Goal: Task Accomplishment & Management: Manage account settings

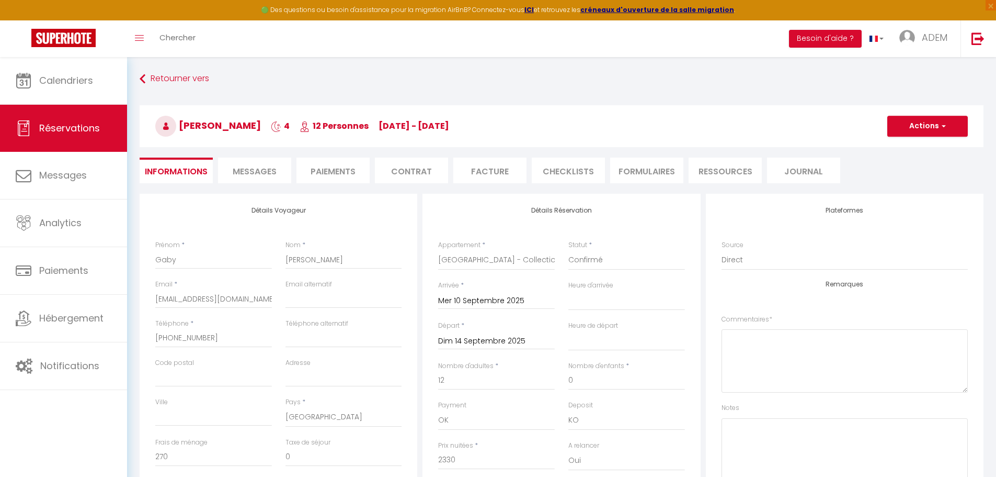
select select "NL"
select select "60858"
select select
select select "14"
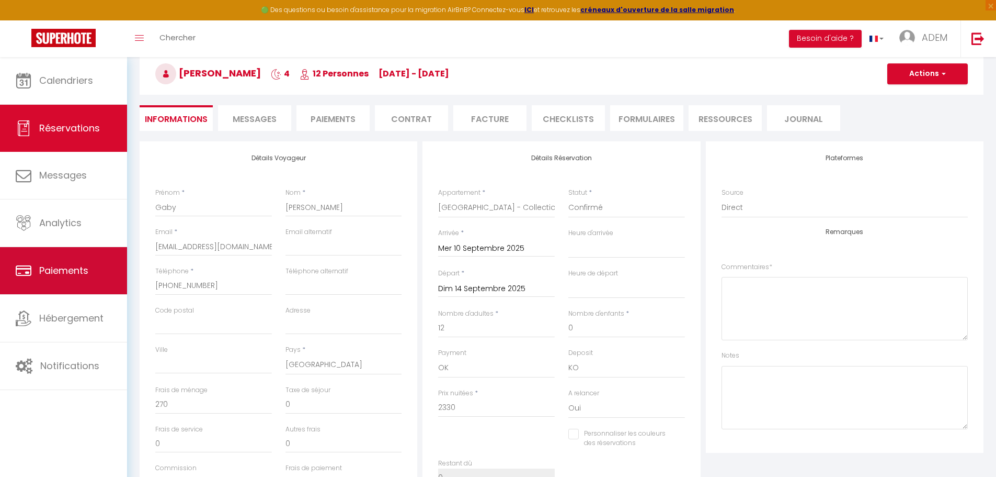
scroll to position [52, 0]
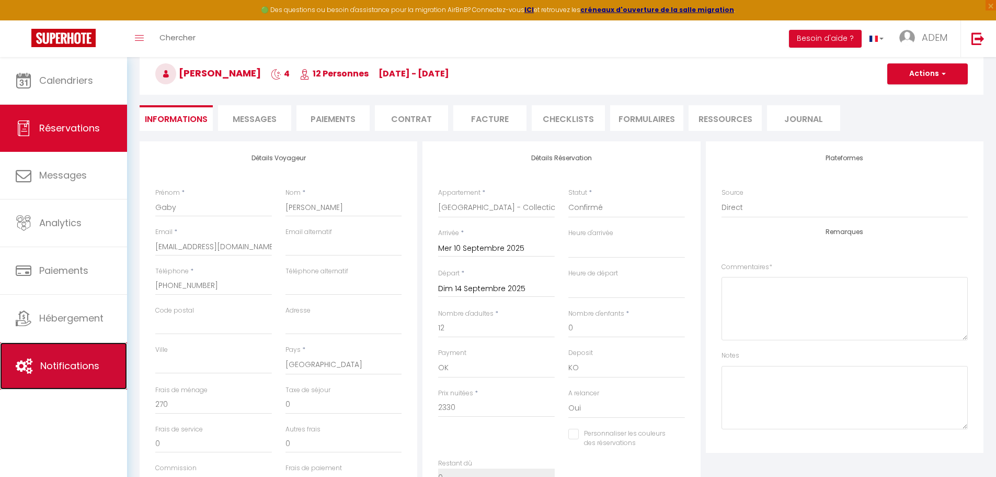
click at [62, 366] on span "Notifications" at bounding box center [69, 365] width 59 height 13
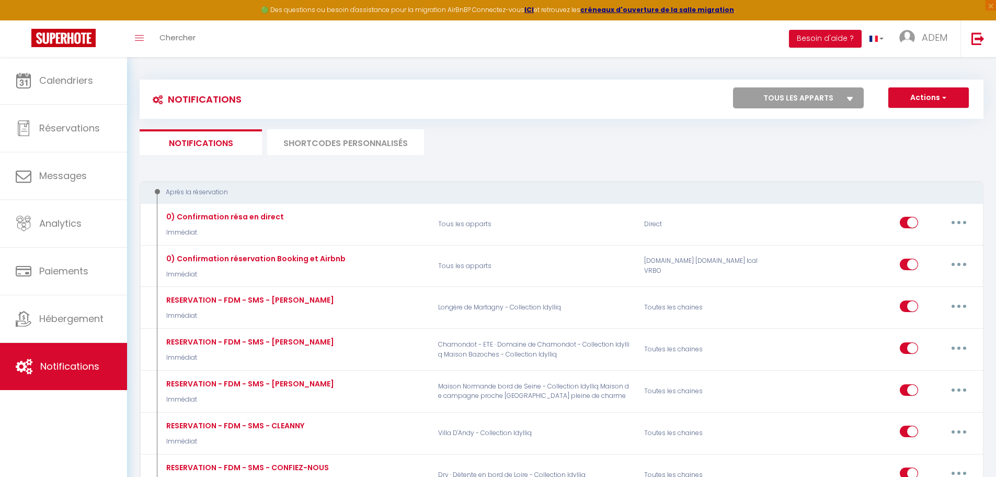
click at [303, 143] on li "SHORTCODES PERSONNALISÉS" at bounding box center [345, 142] width 157 height 26
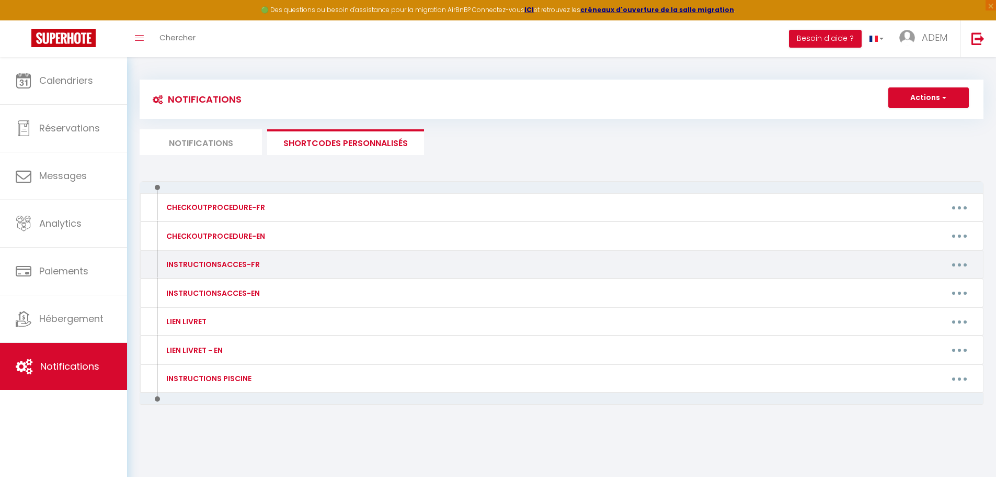
click at [950, 270] on button "button" at bounding box center [959, 264] width 29 height 17
click at [931, 289] on link "Editer" at bounding box center [932, 288] width 77 height 18
type input "INSTRUCTIONSACCES-FR"
type textarea "Pour accéder à la propriété :"
type textarea "Suivez ce lien pour arriver à la maison https://maps.app.goo.gl/MneZ5Fp1iGYy8ZB…"
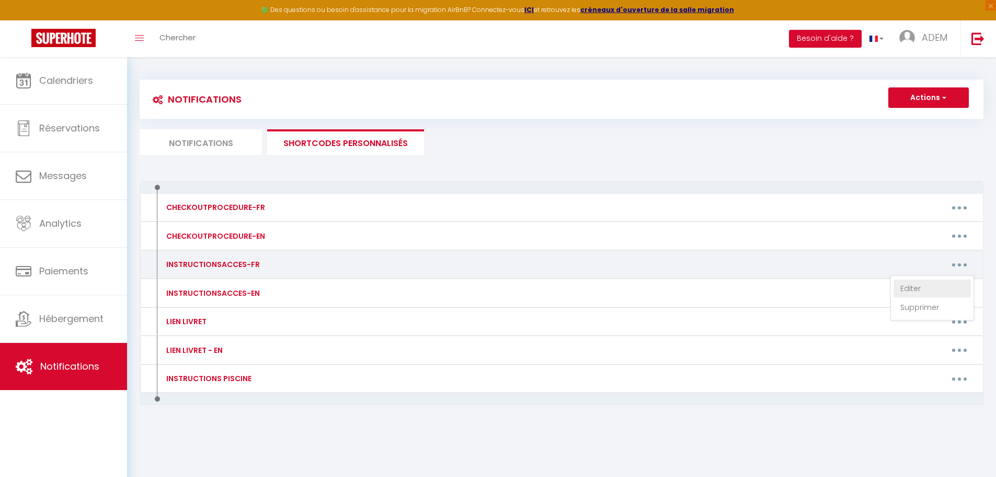
type textarea "Suivez ce lien pour arriver à la maison https://maps.app.goo.gl/qM5rcDTt6s5aPoY…"
type textarea "Suivez ce lien pour arriver à la maison : https://maps.app.goo.gl/ANu4h4W4NAAia…"
type textarea "Suivez ce lien pour arriver à la maison : https://maps.app.goo.gl/b3YqZTrz1GYC1…"
type textarea "Suivez ce lien pour arriver à la maison https://maps.app.goo.gl/qG3y71Uw6tcSwQf…"
type textarea "Suivez ce lien pour arriver à la maison https://maps.app.goo.gl/KyXRbXkYsZ68Fs7…"
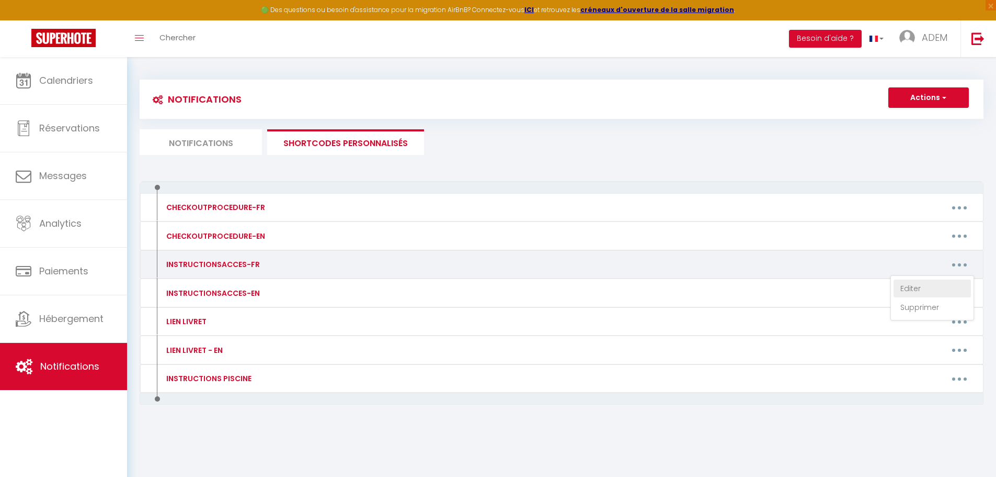
type textarea "Voici le lien google maps pour vous rendre à la maison : https://www.google.com…"
type textarea "Voici le lien google maps pour vous rendre à la maison : https://maps.app.goo.g…"
type textarea "Suivez ce lien pour arriver à la maison https://g.co/kgs/oyrqnUz Le code du por…"
type textarea "Suivez ce lien pour arriver à la maison https://maps.app.goo.gl/ueNi4QDctBFEGBB…"
type textarea "Suivez ce lien pour arriver à la maison : https://maps.app.goo.gl/jomiQqFyVFB9k…"
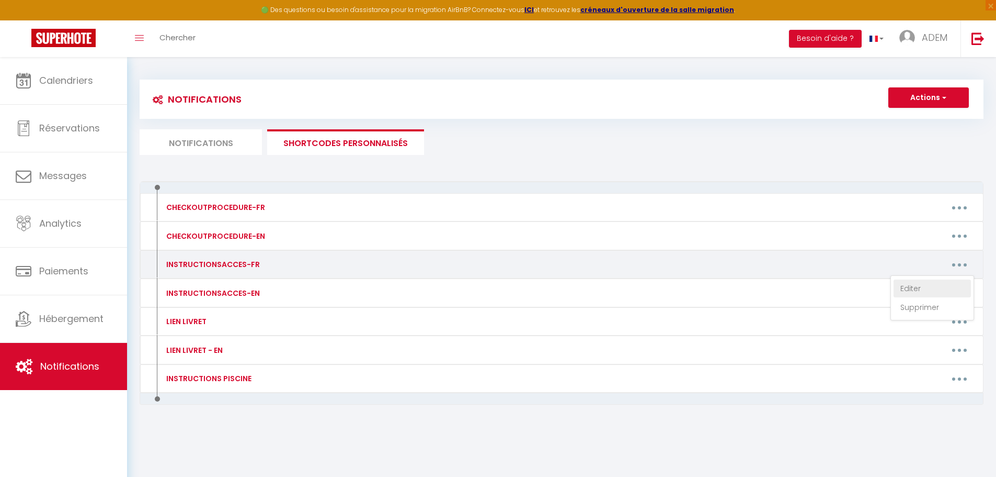
type textarea "Suivez ce lien pour arriver à la maison : https://maps.app.goo.gl/d3mupcvziZCYQ…"
type textarea "Suivez ce lien pour arriver à la maison : https://maps.app.goo.gl/Zk7UZVoBnNTVc…"
type textarea "Suivez ce lien pour arriver à la maison https://maps.app.goo.gl/zo1yyTWvxVjCzjG…"
type textarea "Suivez ce lien pour arriver à la maison https://maps.app.goo.gl/dd8trcS3pDGRqfi…"
type textarea "Suivez ce lien pour arriver à la maison https://maps.app.goo.gl/dm3BqdVYZtXNU7w…"
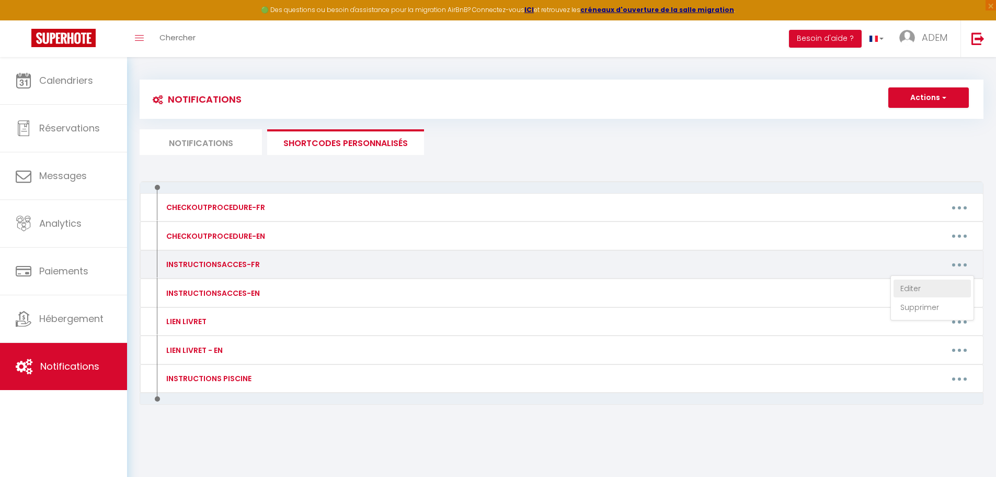
type textarea "Suivez ce lien pour arriver à la maison https://maps.app.goo.gl/2W6xLXq3GU6MiRF…"
type textarea "Suivez ce lien pour arriver à la maison https://maps.app.goo.gl/LkDDawvr4xMuY98…"
type textarea "Suivez ce lien pour arriver à la maison https://maps.app.goo.gl/gLUkEKR5TpwdYqW…"
type textarea "Suivez ce lien pour arriver à la maison https://maps.app.goo.gl/TJX2VDNsHUyvKrh…"
type textarea "Suivez ce lien pour arriver à la maison https://maps.app.goo.gl/p1G8UJRJYZEfVS5…"
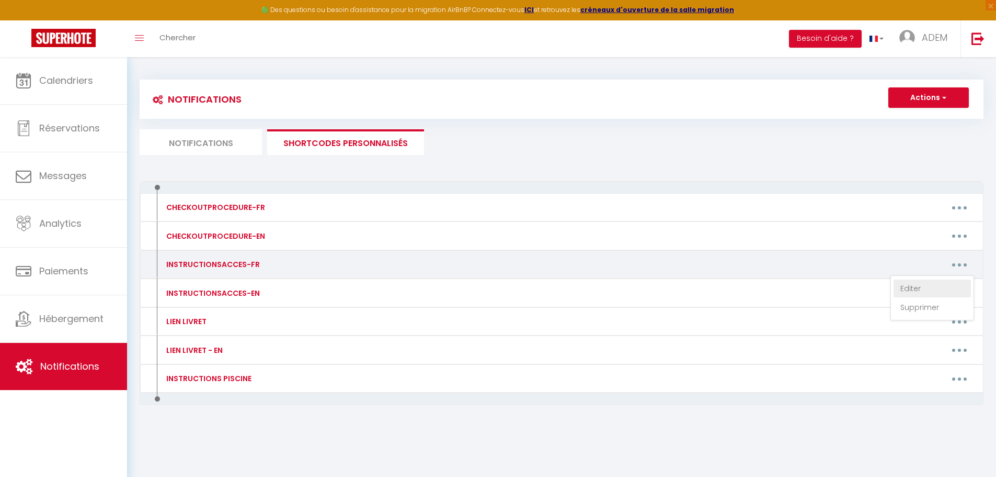
type textarea "Suivez ce lien pour arriver à la maison https://maps.app.goo.gl/cC4LVjtb5VyR9iP…"
type textarea "Suivez ce lien pour arriver à la maison https://maps.app.goo.gl/Bg6W8tfb6dpabBq…"
type textarea "Suivez ce lien pour arriver à la maison https://maps.app.goo.gl/FDJitfHjhQHDYeL…"
type textarea "Suivez ce lien pour arriver à la maison https://maps.app.goo.gl/Rp8SmtqHUbLD6jc…"
type textarea "Suivez ce lien pour arriver à la maison https://maps.app.goo.gl/DK4pTbBqAXr6NxQ…"
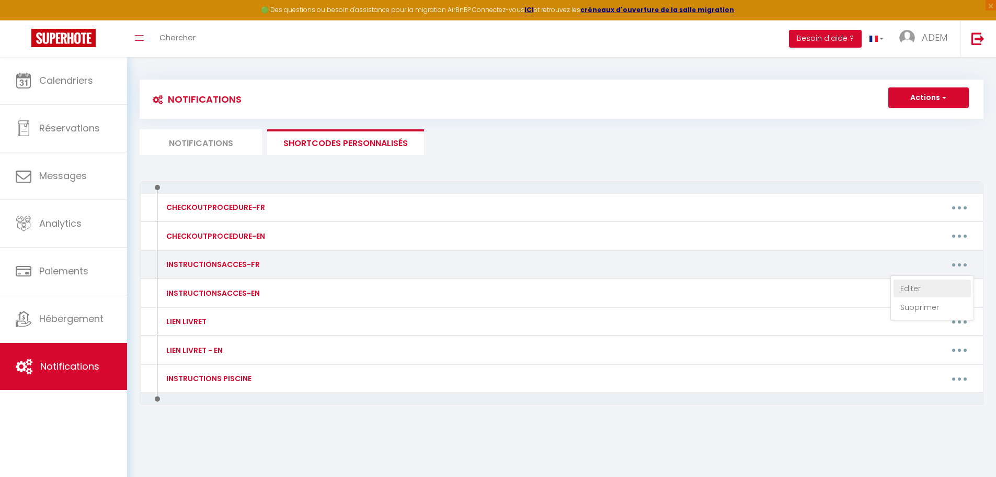
type textarea "Suivez ce lien pour arriver à la maison https://maps.app.goo.gl/ZrrDNad91NH5JnJ…"
type textarea "Suivez ce lien pour accéder à la maison : https://maps.app.goo.gl/GzbLUvdG8YEbN…"
type textarea "Suivez ce lien pour arriver à la maison https://maps.app.goo.gl/dfA1N5HPmrdoiAk…"
type textarea "Suivez ce lien pour arriver à la maison : https://maps.app.goo.gl/hsSC8r912ujPp…"
type textarea "Suivez ce lien pour arriver à la maison https://shorturl.at/rPMST Ouvrez le por…"
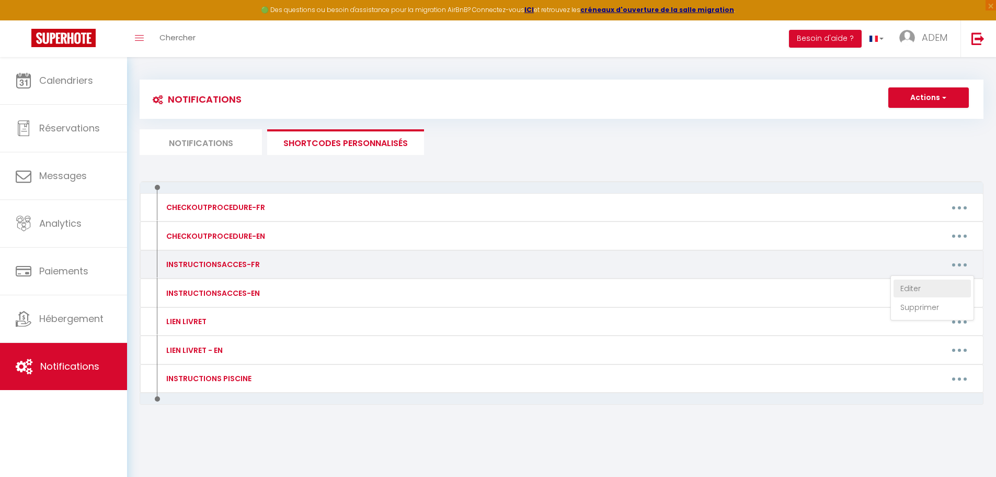
type textarea "Suivez ce lien pour arriver à la maison https://maps.app.goo.gl/8JhJWG9gyhTrVaQ…"
type textarea "Suivez bien ce lien pour arriver à la maison https://maps.app.goo.gl/FKZUqrSeTf…"
type textarea "Suivez ce lien pour arriver à la maison : https://maps.app.goo.gl/QAqkJf3qBKh87…"
type textarea "Suivez ce lien pour arriver à la maison : https://maps.app.goo.gl/mCWLHuNEqvs1w…"
type textarea "Suivez ce lien pour arriver à la maison : https://maps.app.goo.gl/pbzDhif5DqoGz…"
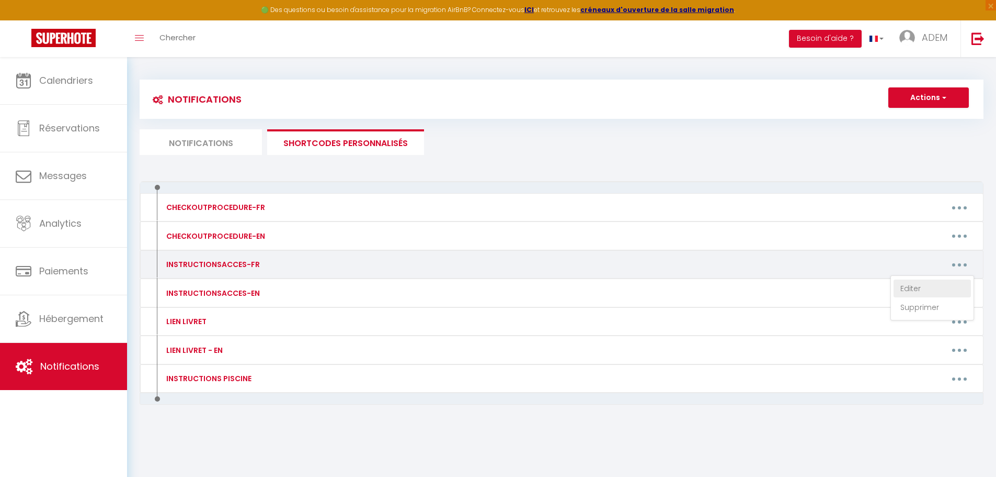
type textarea "Suivez ce lien pour arriver à la maison : https://maps.app.goo.gl/SyFf2MUrYKF4y…"
type textarea "Suivez ce lien pour arriver à la maison : https://maps.app.goo.gl/hsSC8r912ujPp…"
type textarea "Suivez ce lien pour arriver à la maison : https://maps.app.goo.gl/5a5ufDPSUBkWv…"
type textarea "Suivez ce lien pour arriver à la maison : https://maps.app.goo.gl/38HdKjAZRgD8q…"
type textarea "Suivez ce lien pour arriver à la maison : https://maps.app.goo.gl/AnG5zgeLFyvwj…"
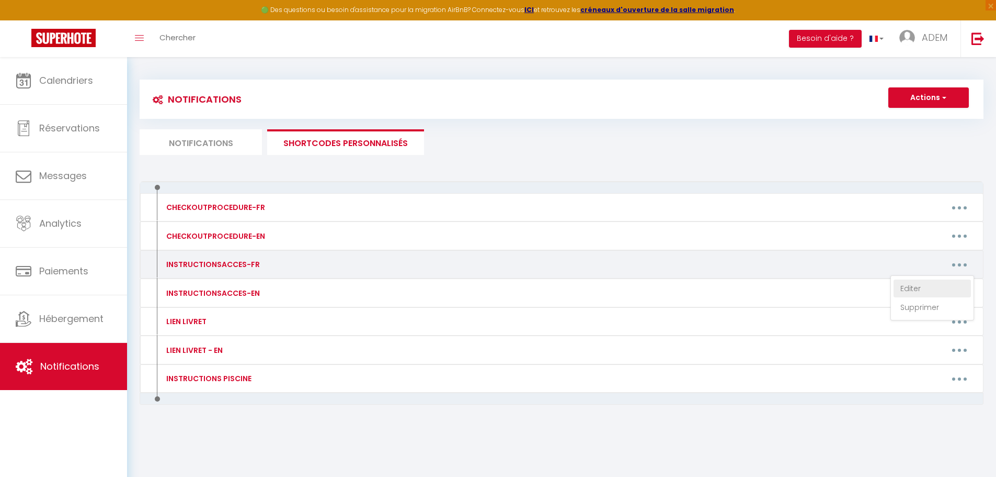
type textarea "Suivez ce lien pour arriver à la maison : https://maps.app.goo.gl/eQomGzerX6SCC…"
type textarea "Suivez ce lien pour arriver à la maison : https://maps.app.goo.gl/koeCQhgonnYLc…"
type textarea "Suivez ce lien pour arriver à la maison https://maps.app.goo.gl/rBWh7RAyPvh5Mi4…"
type textarea "Suivez ce lien pour arriver à la maison : https://maps.app.goo.gl/gnyD4JdLYxhzX…"
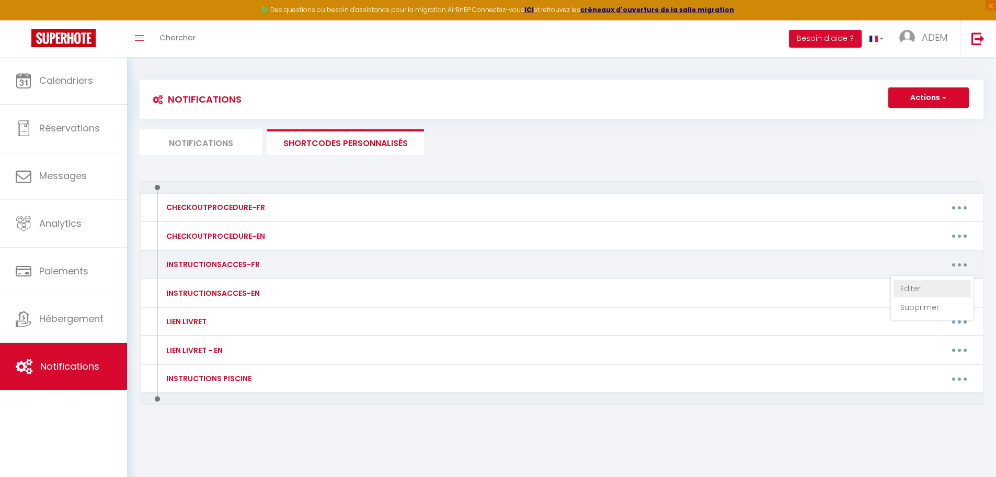
type textarea "Suivez ce lien pour arriver à la maison : https://maps.app.goo.gl/UUkzpu1F81JMJ…"
type textarea "Suivez ce lien pour arriver à la maison : https://maps.app.goo.gl/8NgMP6NvRwDL7…"
type textarea "Suivez ce lien pour accéder à la maison https://maps.app.goo.gl/as1PnsFMWem1bcn…"
type textarea "Suivez ce lien pour accéder à la maison https://rb.gy/ffsogr Pour ouvrir le por…"
type textarea "Suivez ce lien pour arriver à la maison https://maps.app.goo.gl/1fHxppvJ97LbqGL…"
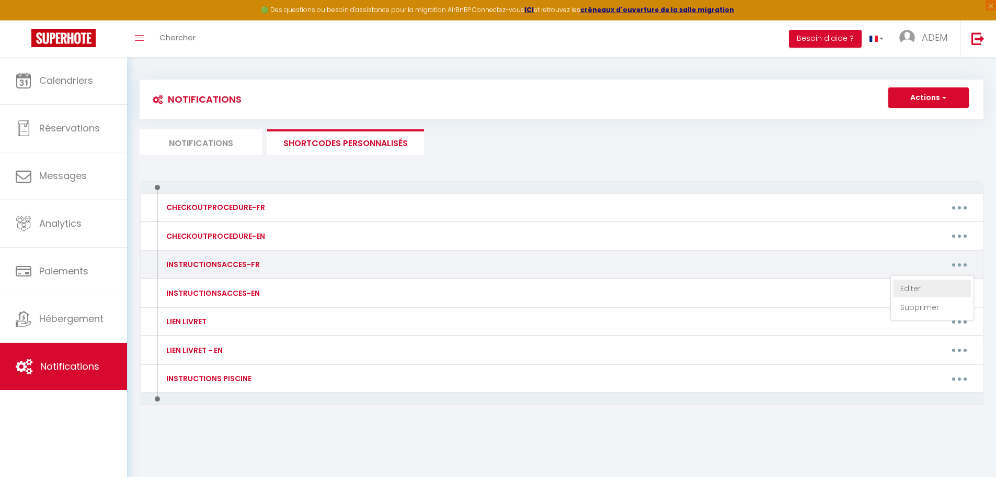
type textarea "Suivez ce lien pour arriver à la maison https://maps.app.goo.gl/jSnq72VgPabP7rJ…"
type textarea "Suivez ce lien pour arriver à la maison : https://maps.app.goo.gl/h1y1rUNqmmdnT…"
type textarea "Suivez ce lien pour arriver à la maison https://maps.app.goo.gl/TfBr8xgr1fsnvnZ…"
type textarea "Suivez ce lien pour arriver à la maison https://maps.app.goo.gl/Y6whqoEEfmq6fCb…"
type textarea "Suivez ce lien pour arriver à la maison https://maps.app.goo.gl/PDCqf9HZJ69qgMW…"
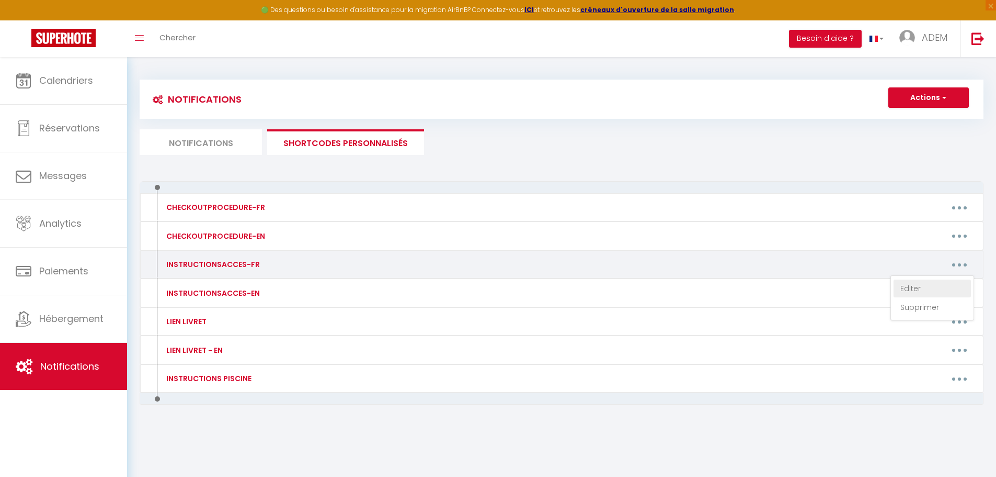
type textarea "Suivez ce lien pour arriver à la maison https://maps.app.goo.gl/LKjBdqRDfD33zRq…"
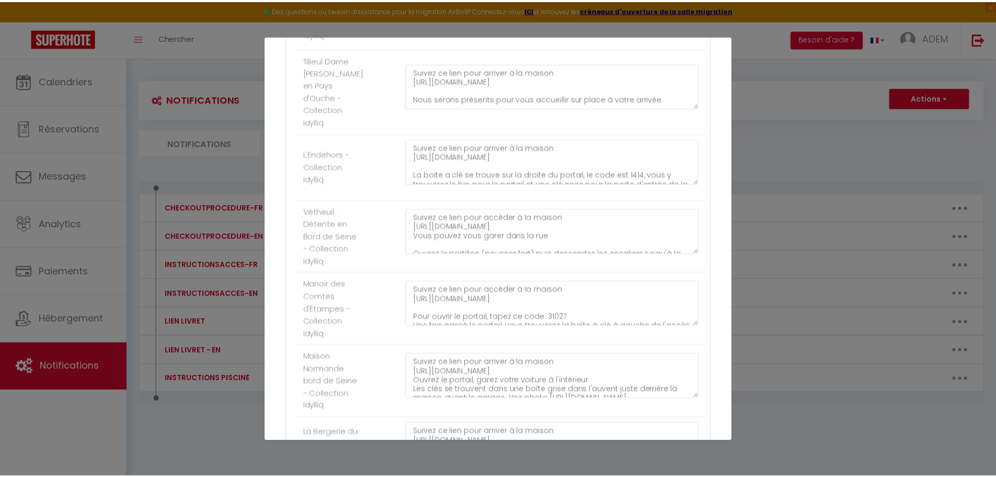
scroll to position [3901, 0]
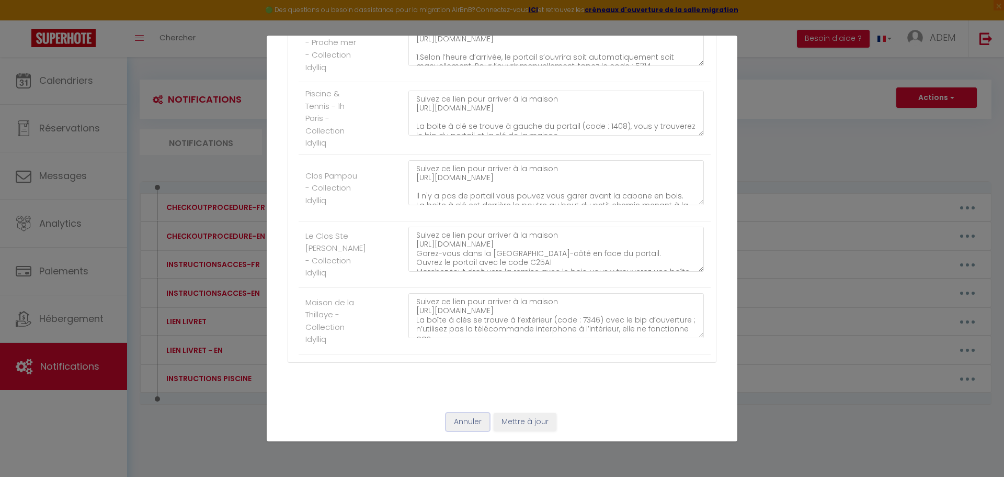
click at [484, 422] on button "Annuler" at bounding box center [467, 422] width 43 height 18
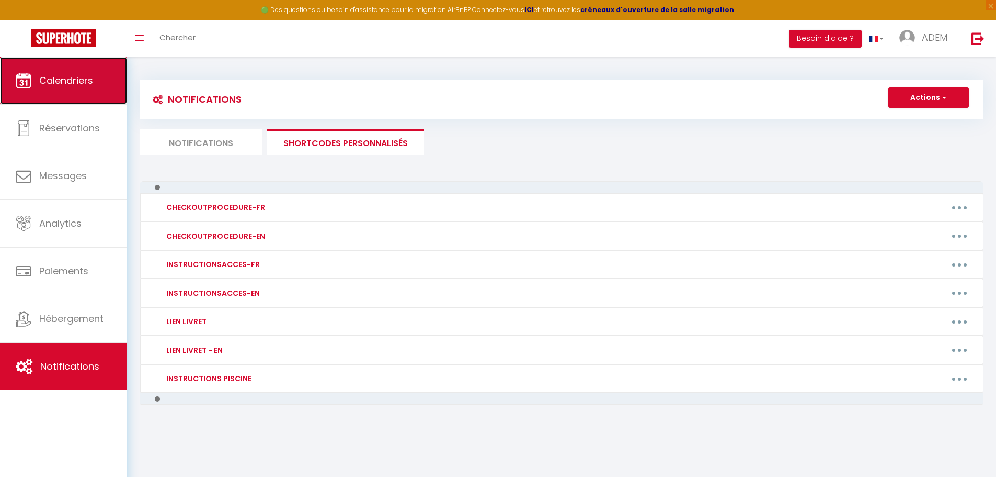
click at [49, 87] on link "Calendriers" at bounding box center [63, 80] width 127 height 47
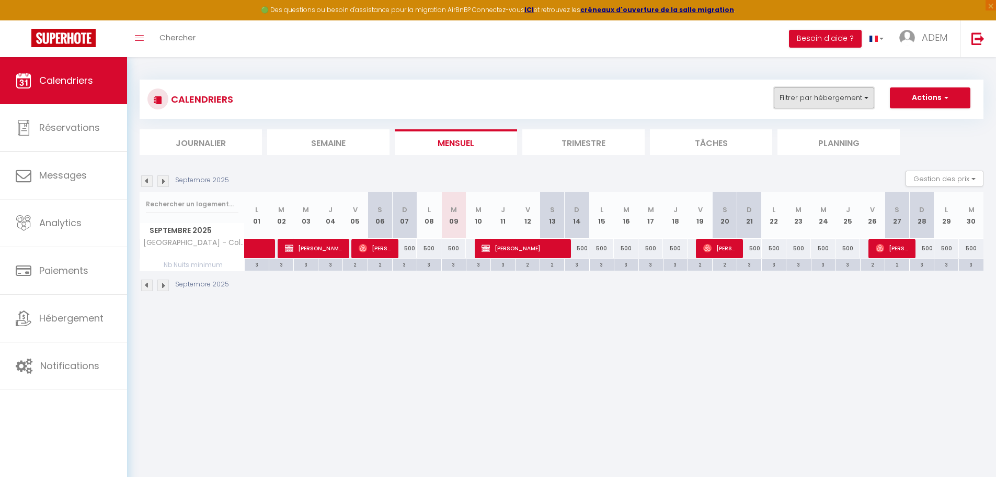
click at [817, 99] on button "Filtrer par hébergement" at bounding box center [824, 97] width 100 height 21
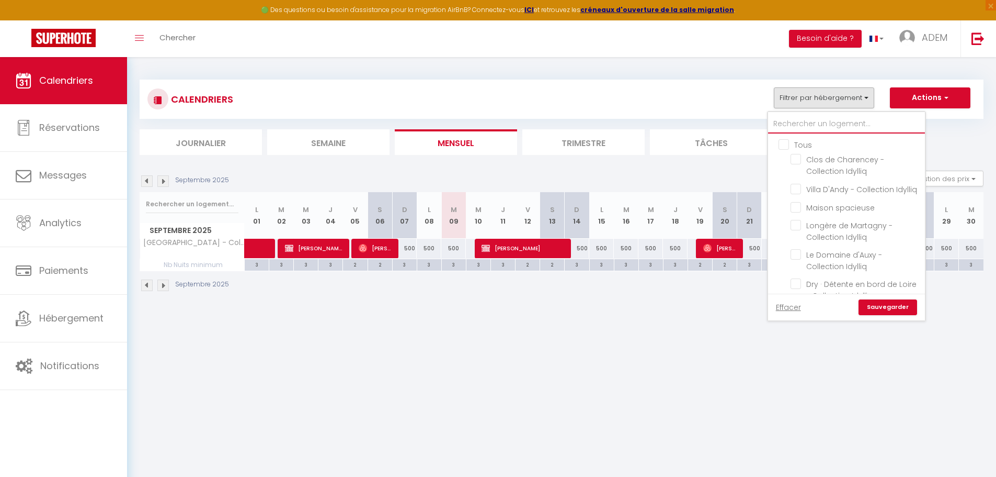
click at [798, 121] on input "text" at bounding box center [846, 124] width 157 height 19
type input "q"
checkbox input "false"
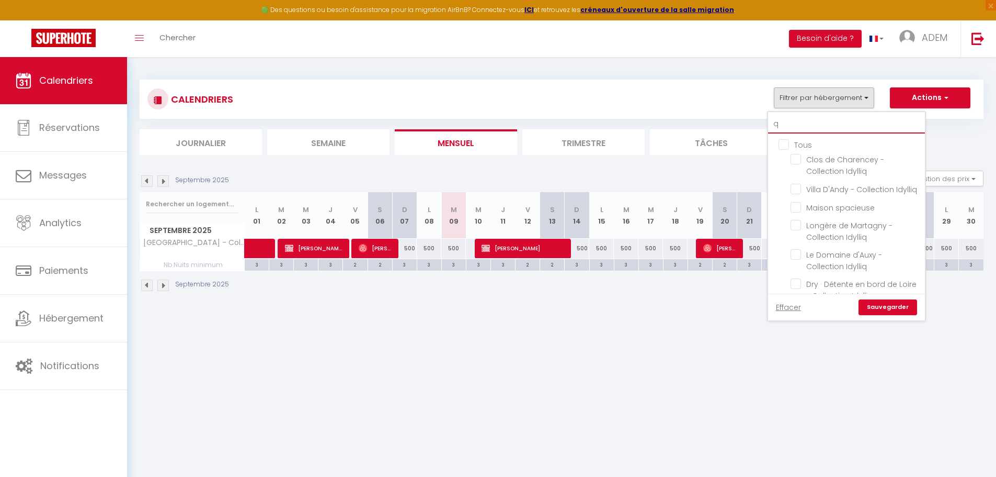
checkbox input "false"
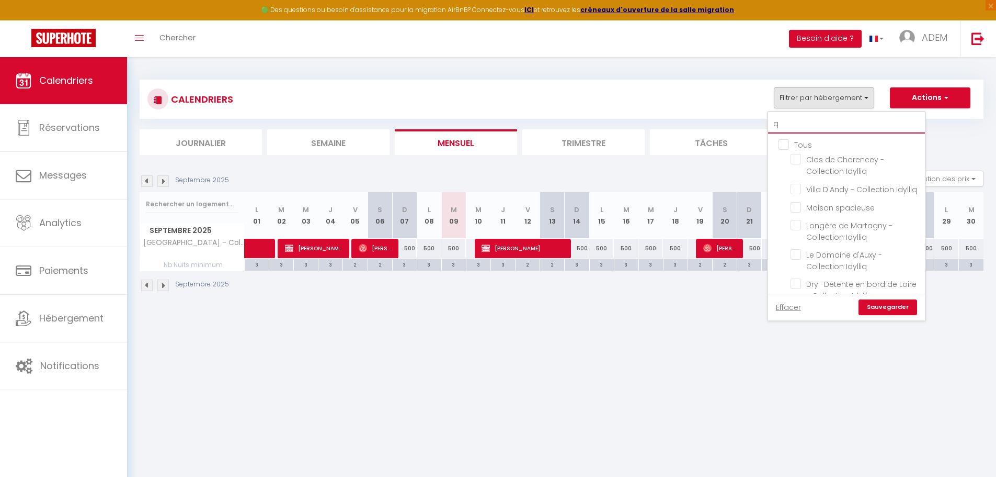
checkbox input "false"
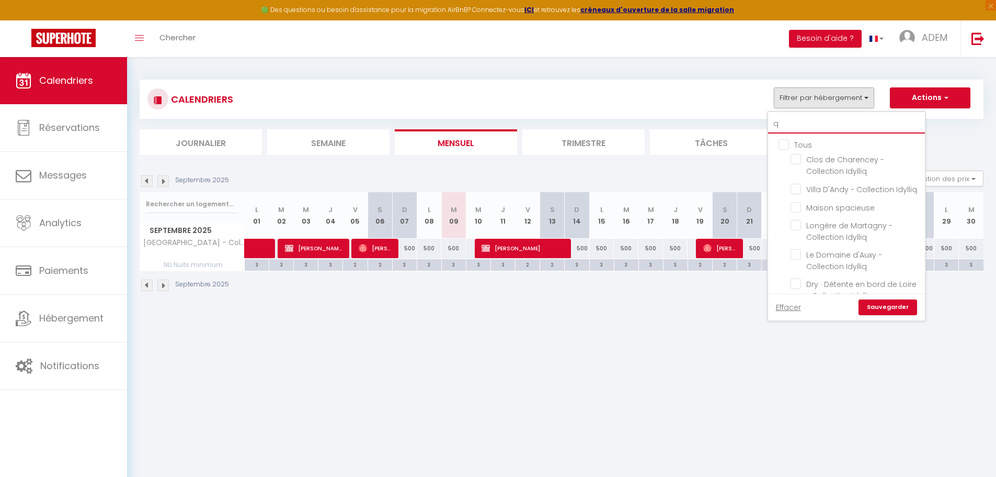
checkbox input "false"
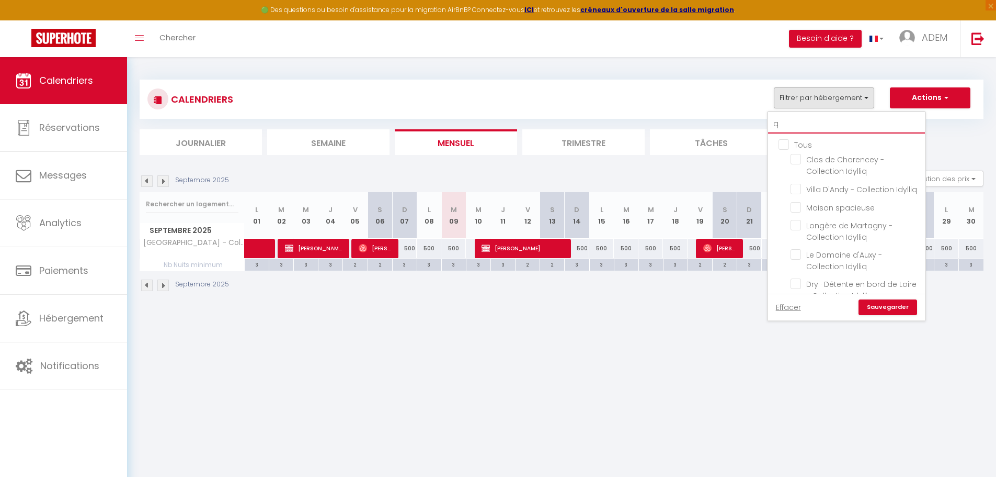
checkbox input "false"
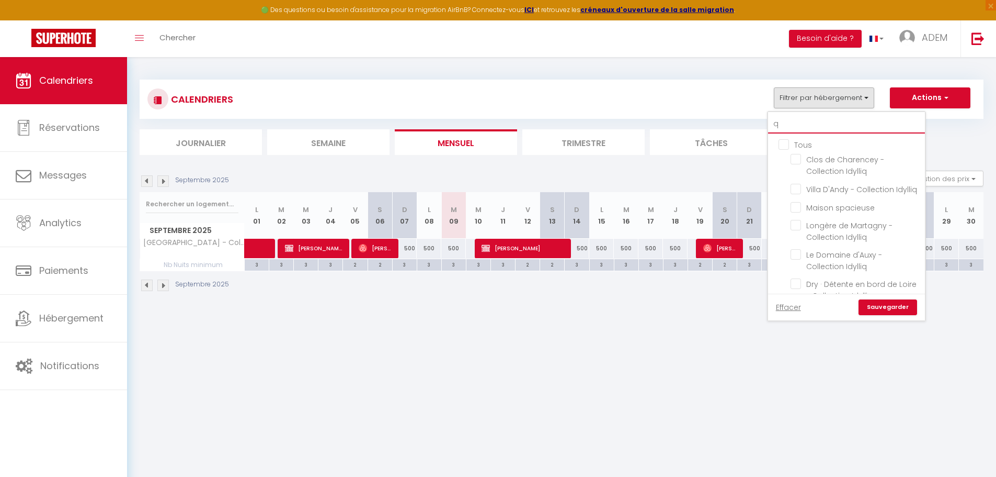
checkbox input "false"
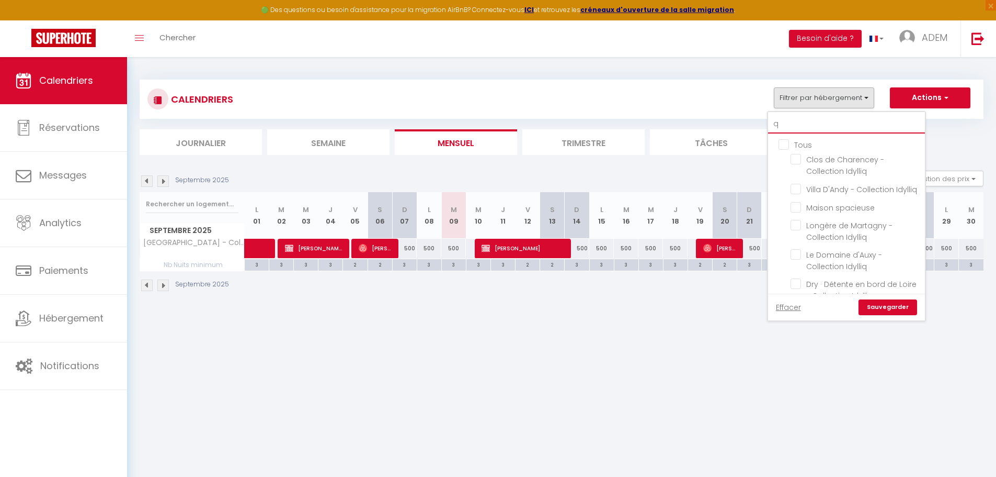
checkbox input "false"
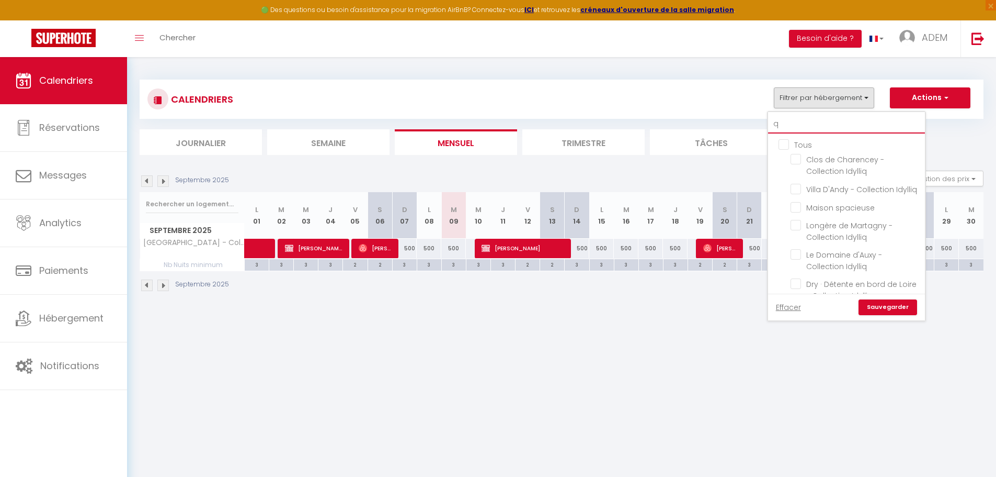
checkbox input "false"
checkbox input "true"
checkbox input "false"
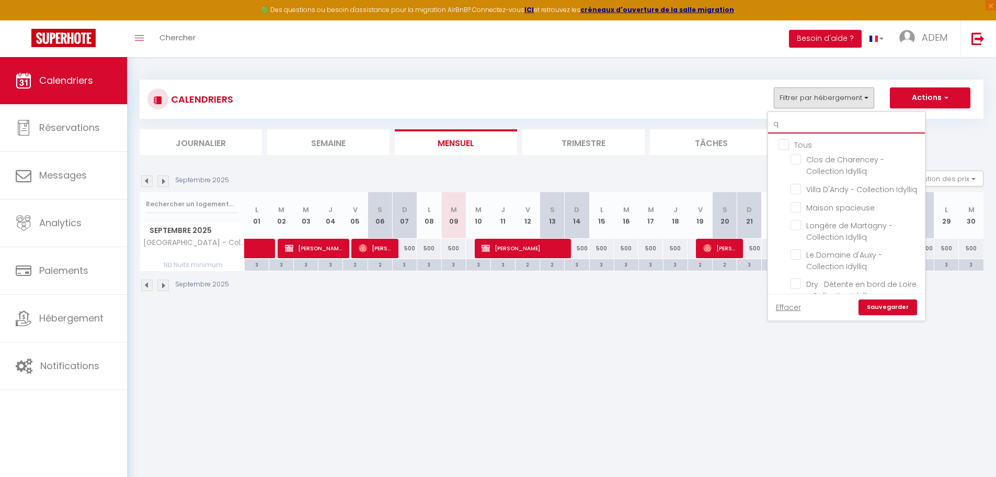
checkbox input "false"
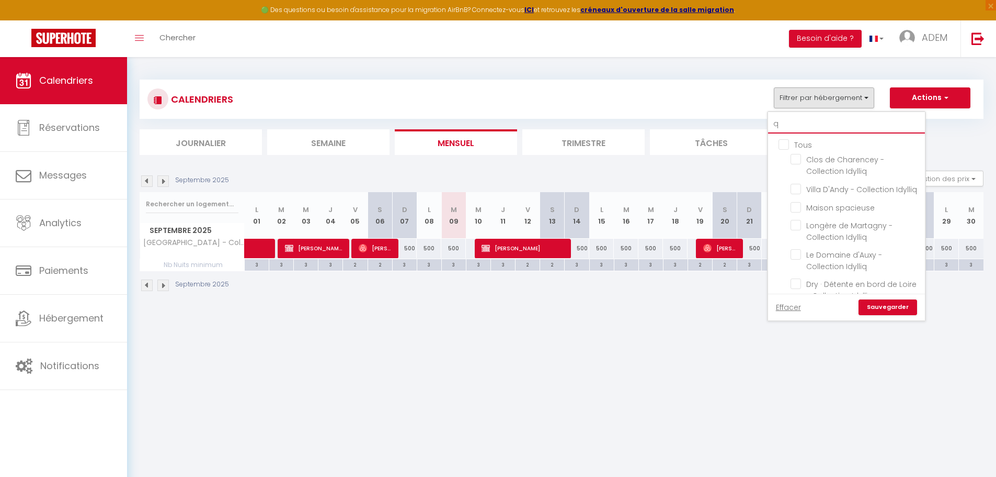
checkbox input "false"
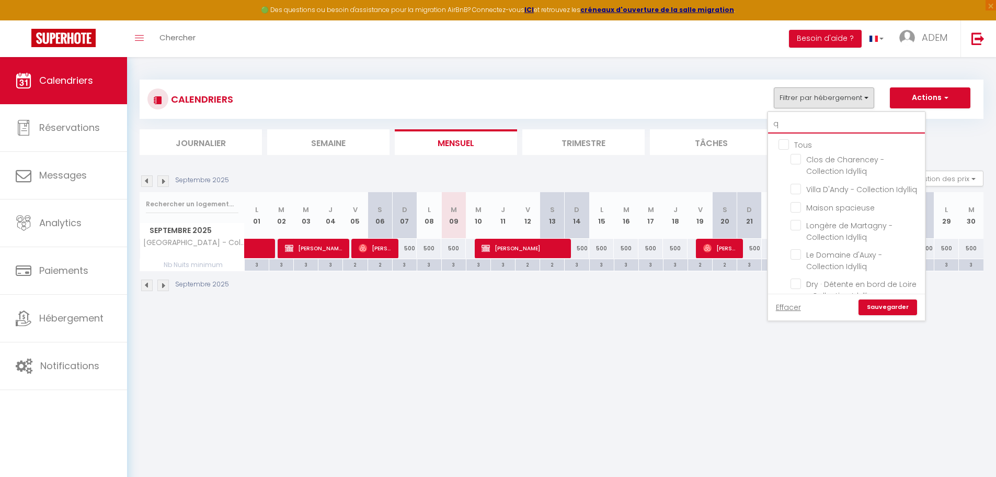
checkbox input "false"
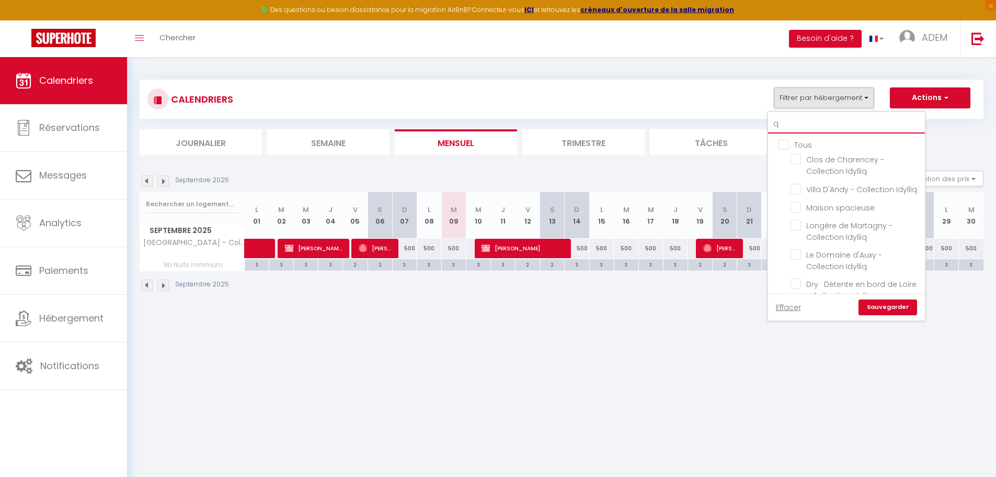
checkbox input "false"
type input "qu"
checkbox input "false"
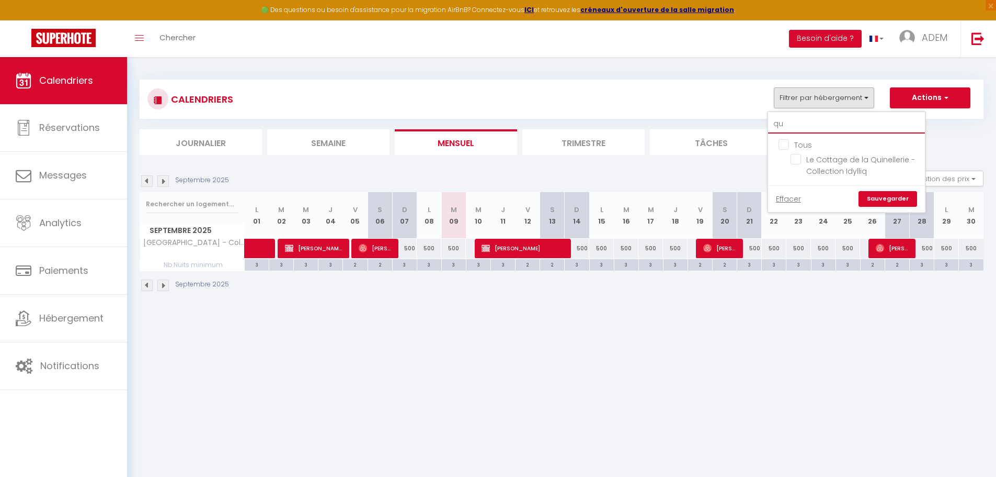
type input "qui"
checkbox input "false"
type input "qui"
click at [796, 161] on input "Le Cottage de la Quinellerie - Collection Idylliq" at bounding box center [856, 159] width 131 height 10
checkbox input "true"
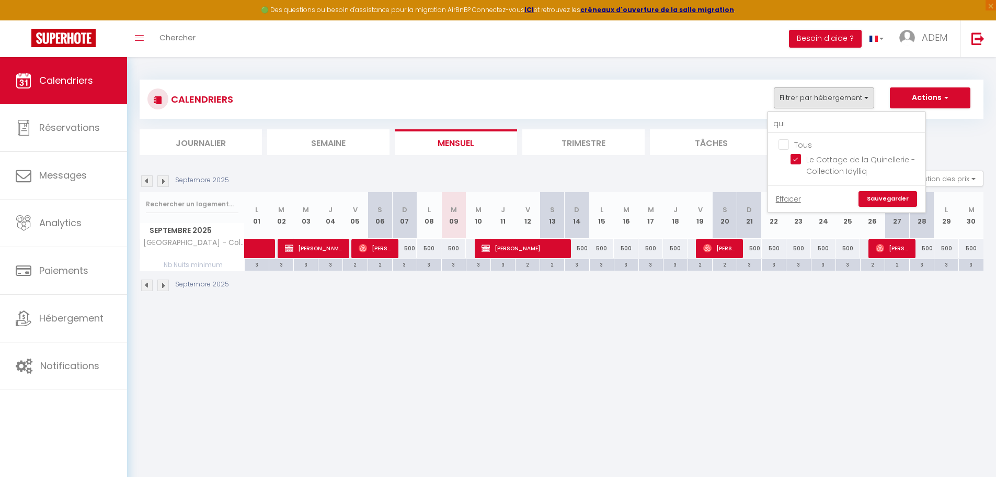
click at [876, 196] on link "Sauvegarder" at bounding box center [888, 199] width 59 height 16
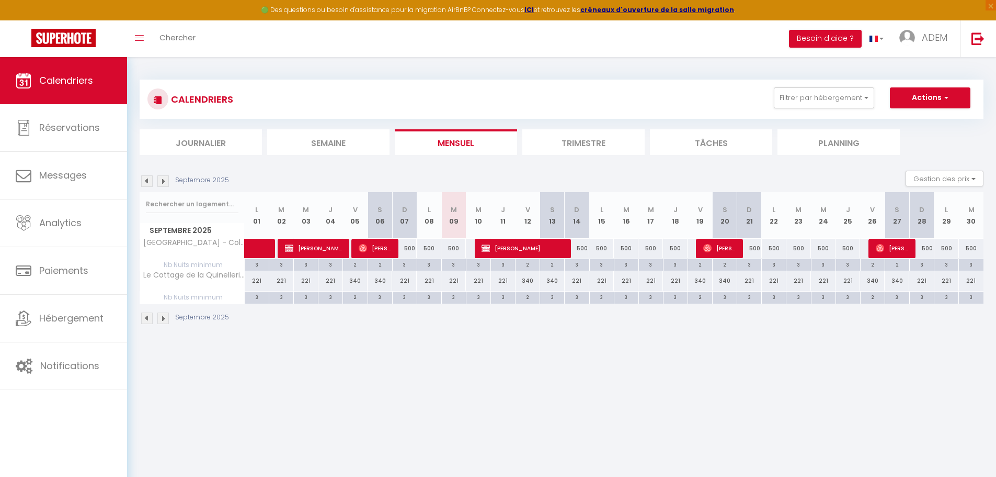
click at [169, 183] on div "Septembre 2025" at bounding box center [186, 181] width 93 height 12
click at [166, 183] on img at bounding box center [163, 181] width 12 height 12
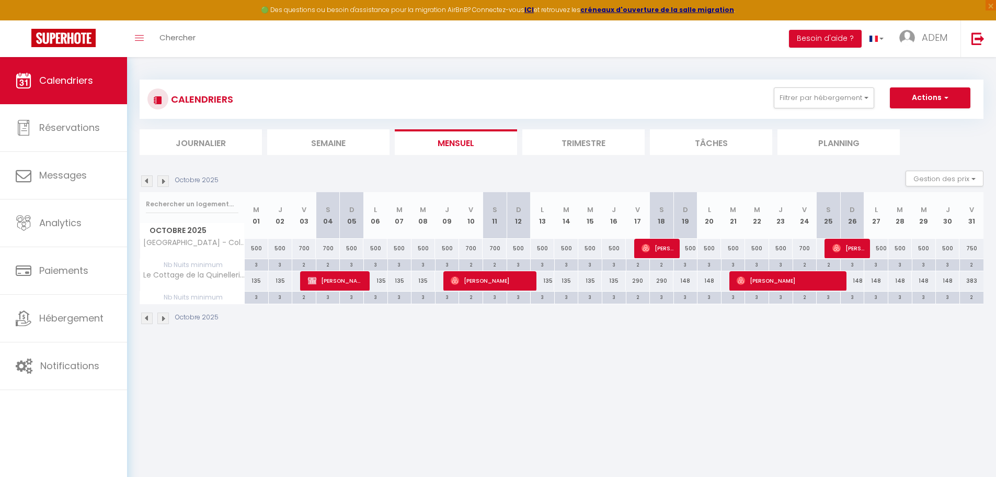
click at [166, 183] on img at bounding box center [163, 181] width 12 height 12
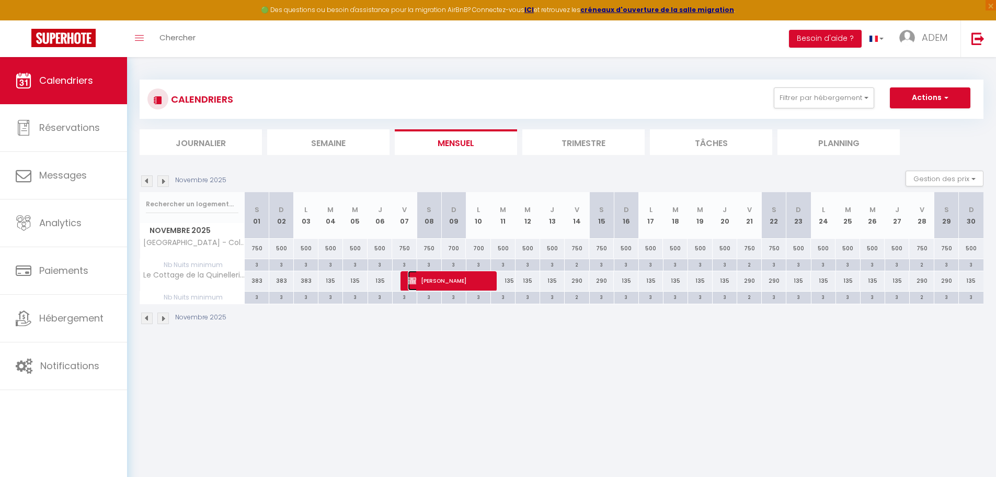
click at [440, 277] on span "[PERSON_NAME]" at bounding box center [449, 280] width 82 height 20
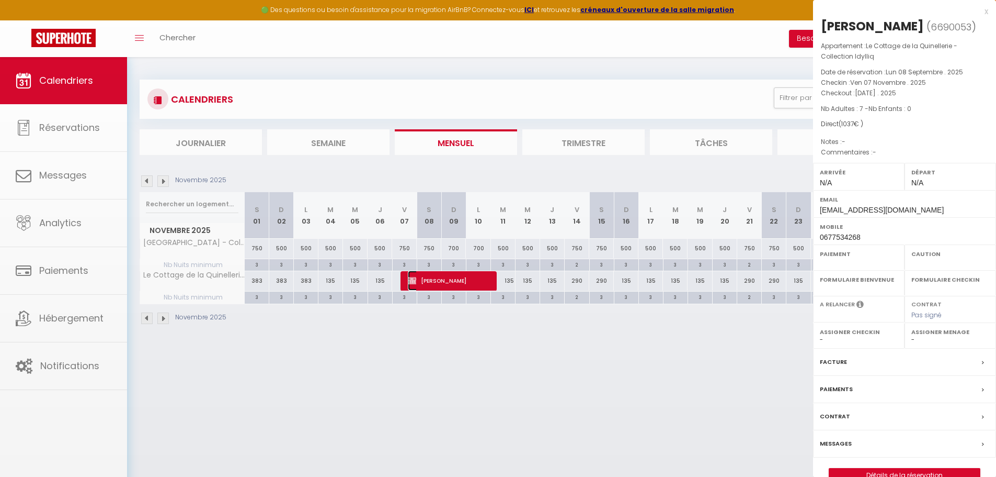
select select "OK"
select select "KO"
select select "0"
select select "1"
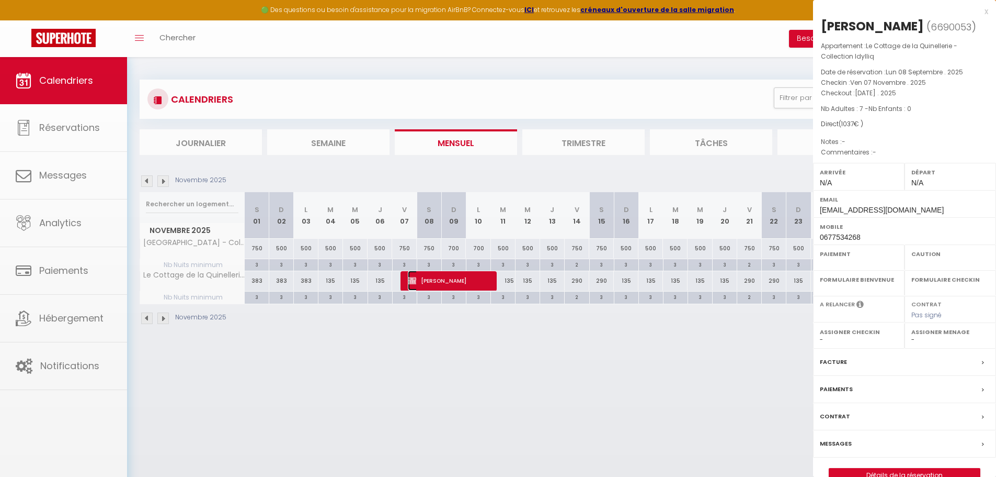
select select
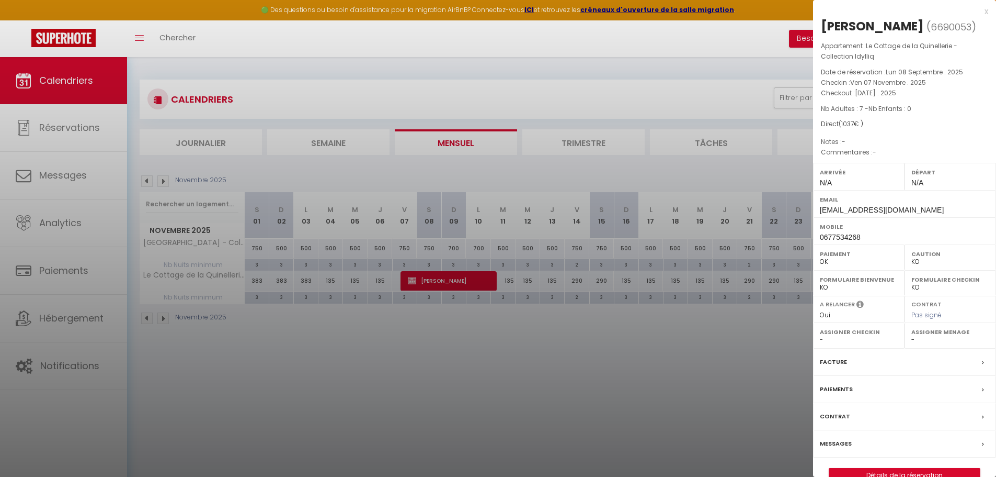
click at [830, 443] on label "Messages" at bounding box center [836, 443] width 32 height 11
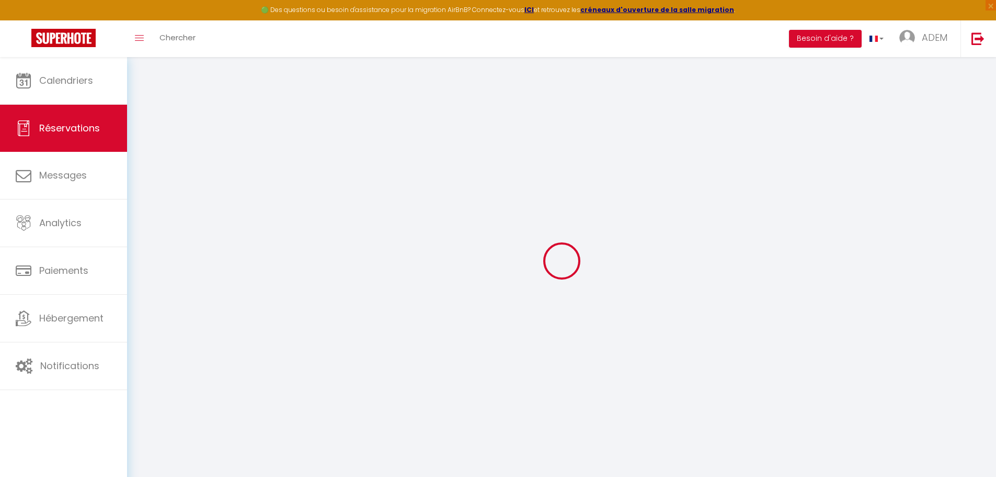
select select
checkbox input "false"
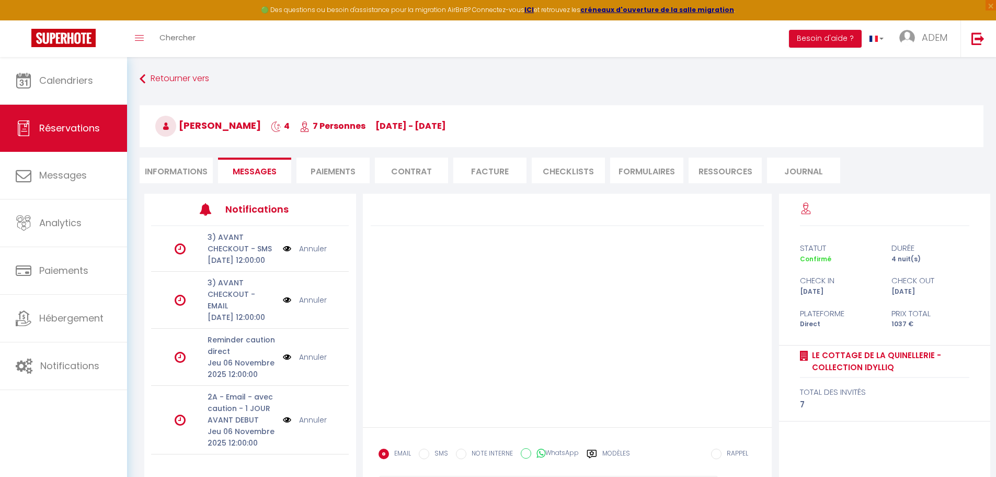
click at [163, 165] on li "Informations" at bounding box center [176, 170] width 73 height 26
select select
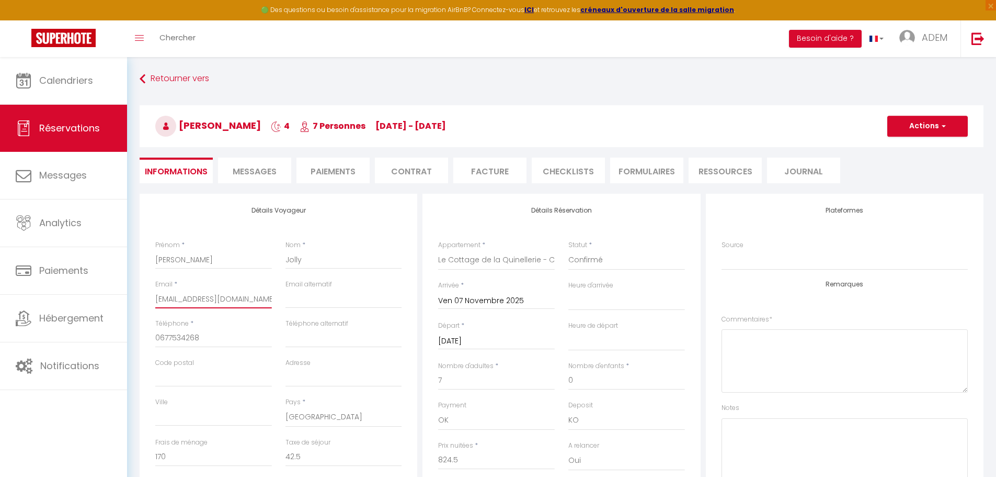
click at [201, 295] on input "[EMAIL_ADDRESS][DOMAIN_NAME]" at bounding box center [213, 298] width 117 height 19
select select
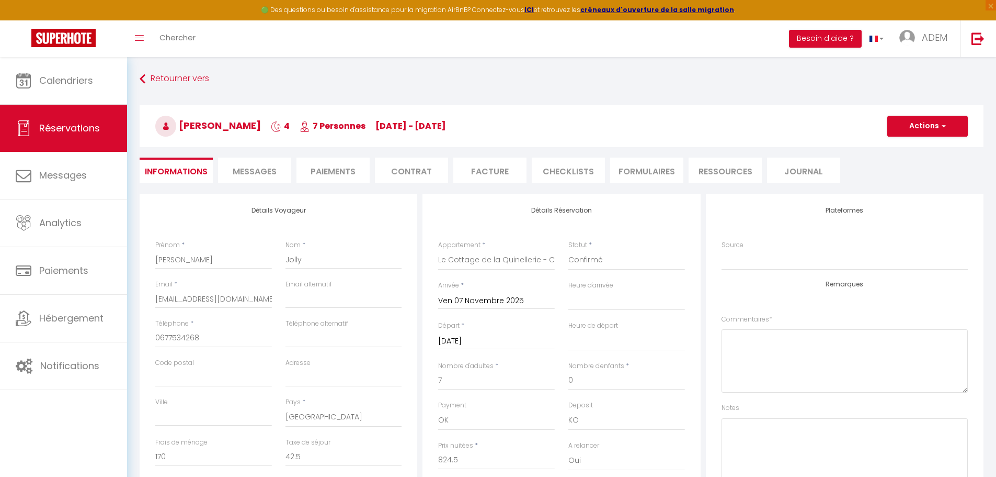
checkbox input "false"
select select
checkbox input "false"
select select
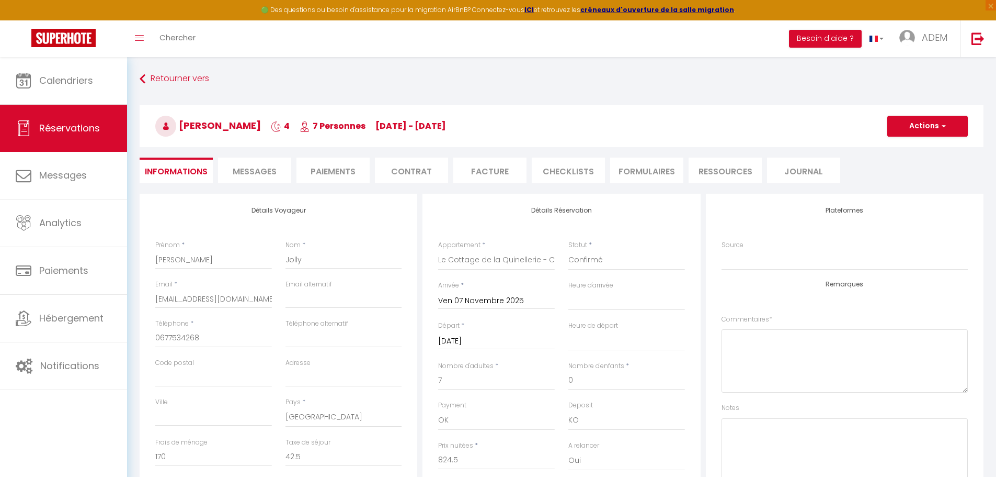
select select
checkbox input "false"
select select
checkbox input "false"
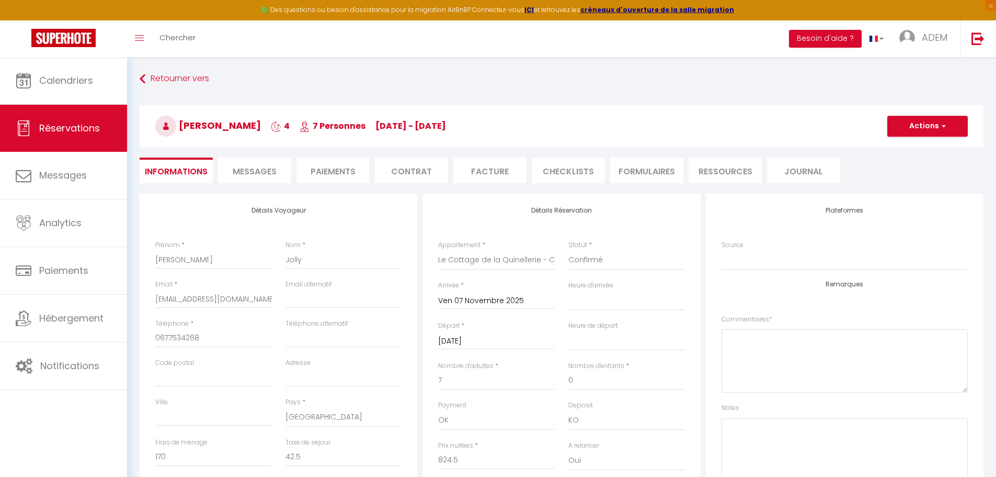
select select
checkbox input "false"
select select
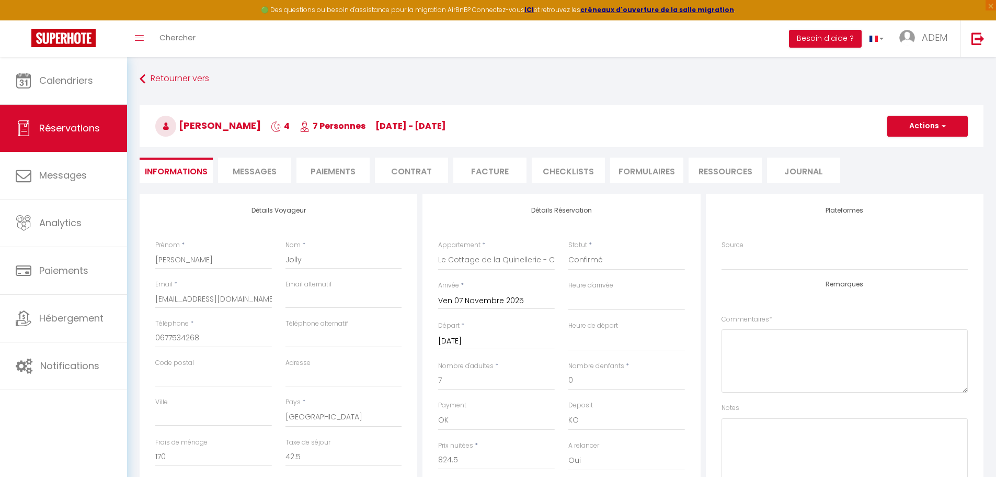
checkbox input "false"
select select
checkbox input "false"
select select
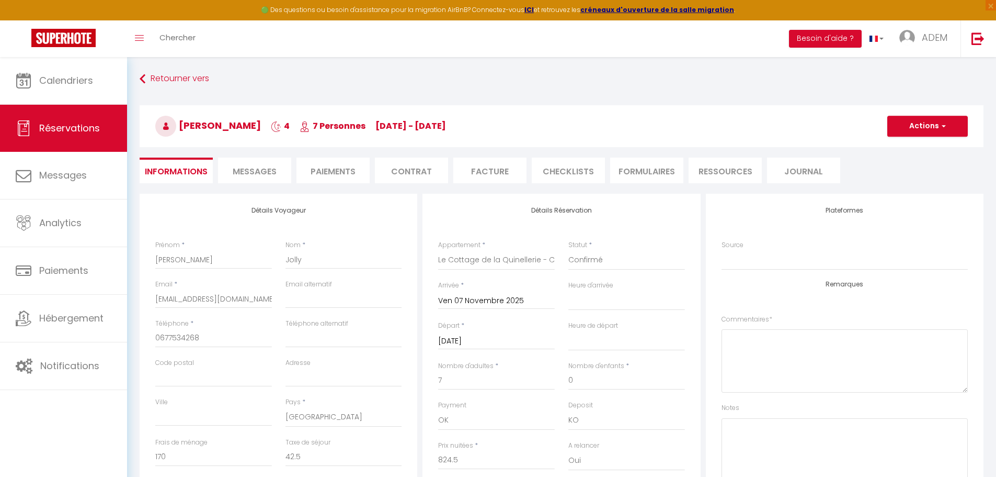
select select
checkbox input "false"
select select
checkbox input "false"
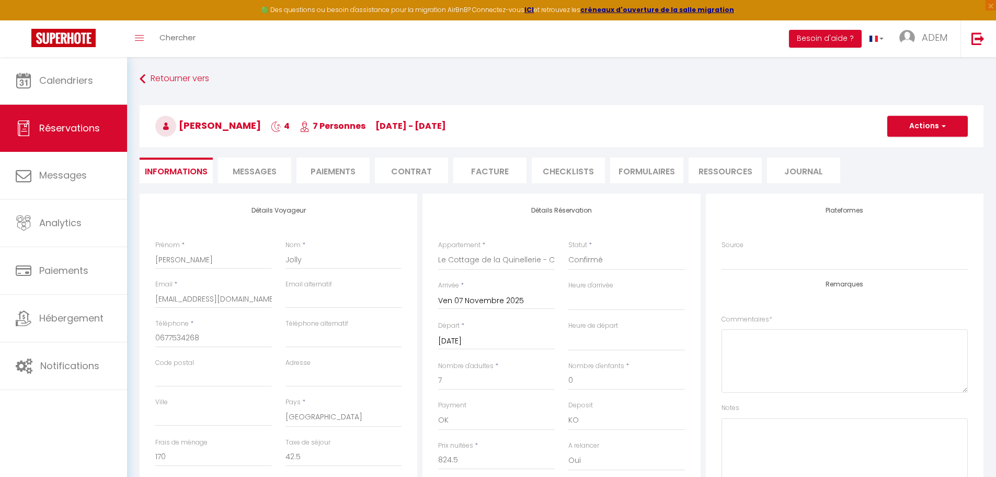
select select
checkbox input "false"
select select
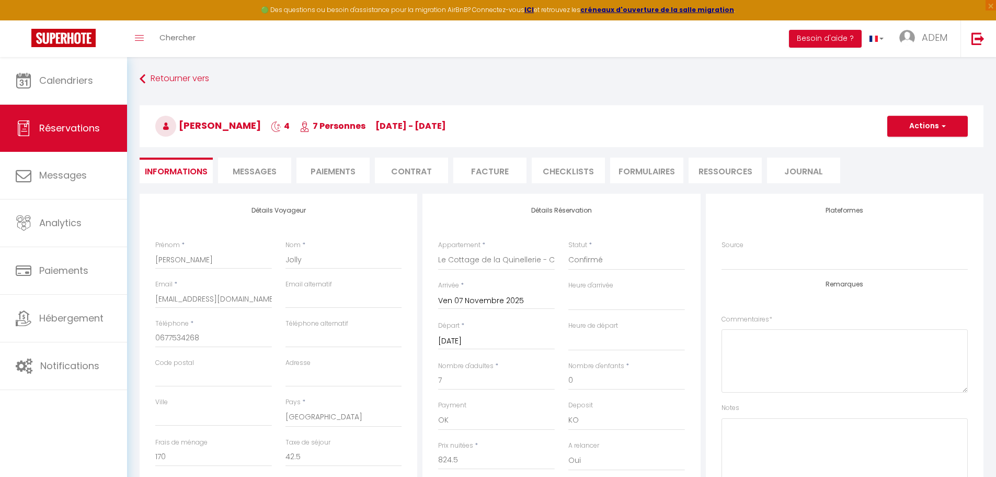
checkbox input "false"
select select
checkbox input "false"
select select
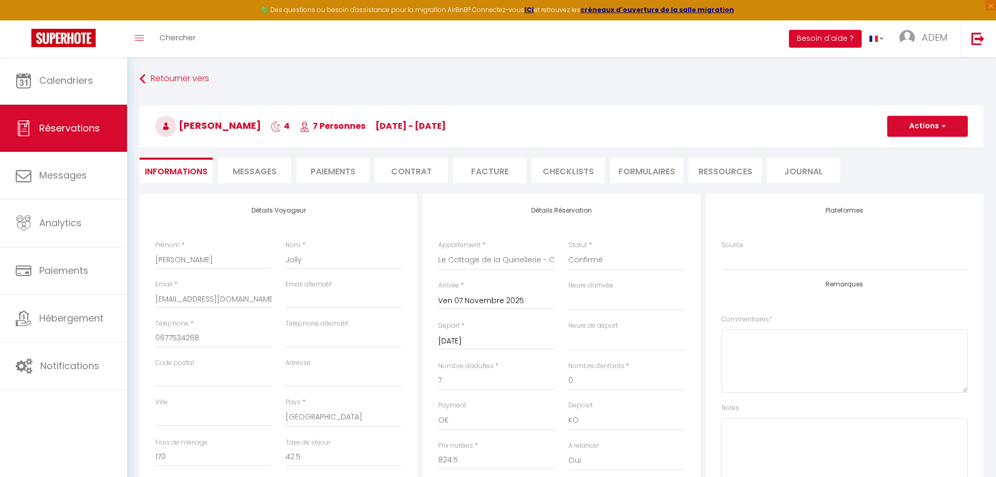
select select
checkbox input "false"
select select
checkbox input "false"
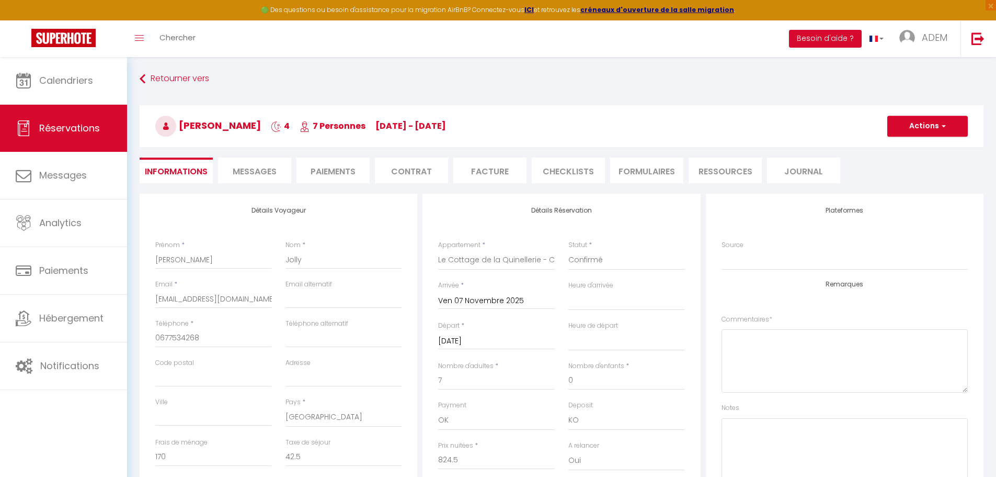
select select
checkbox input "false"
select select
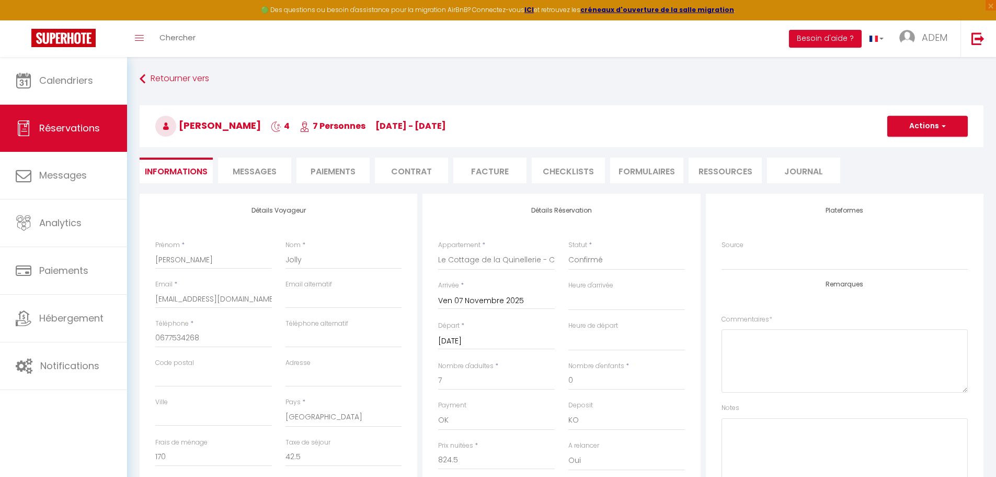
checkbox input "false"
select select
checkbox input "false"
select select
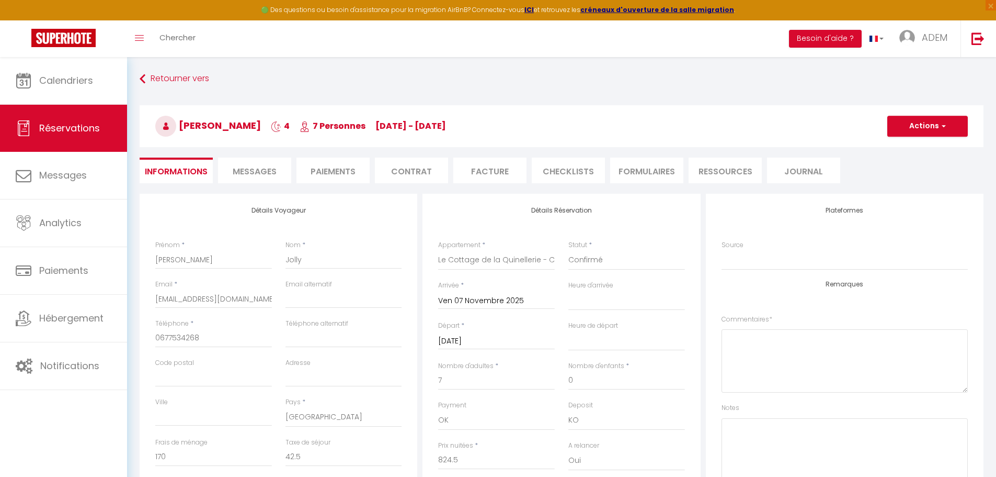
select select
checkbox input "false"
select select
checkbox input "false"
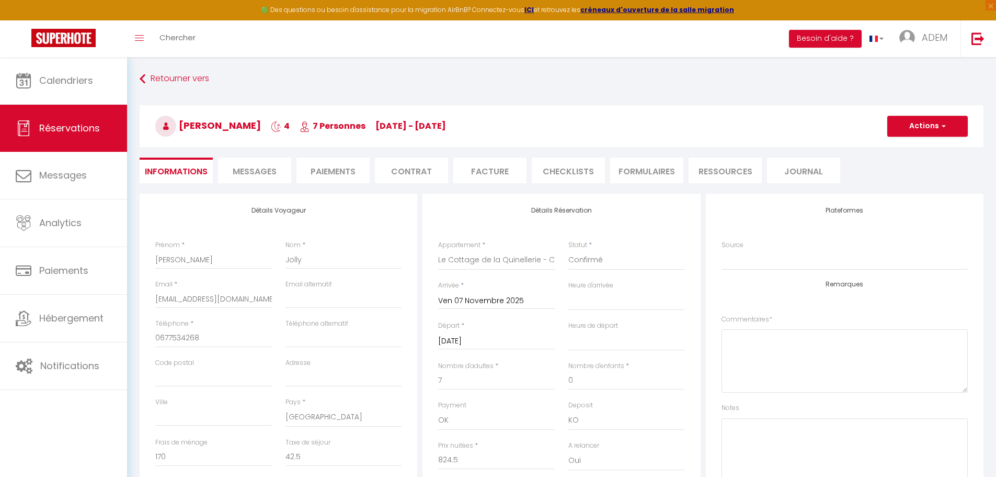
select select
checkbox input "false"
select select
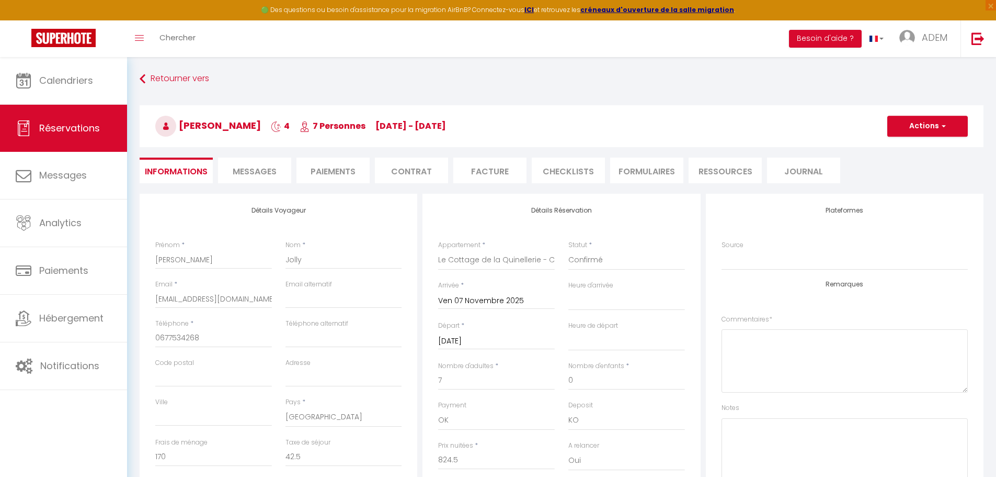
checkbox input "false"
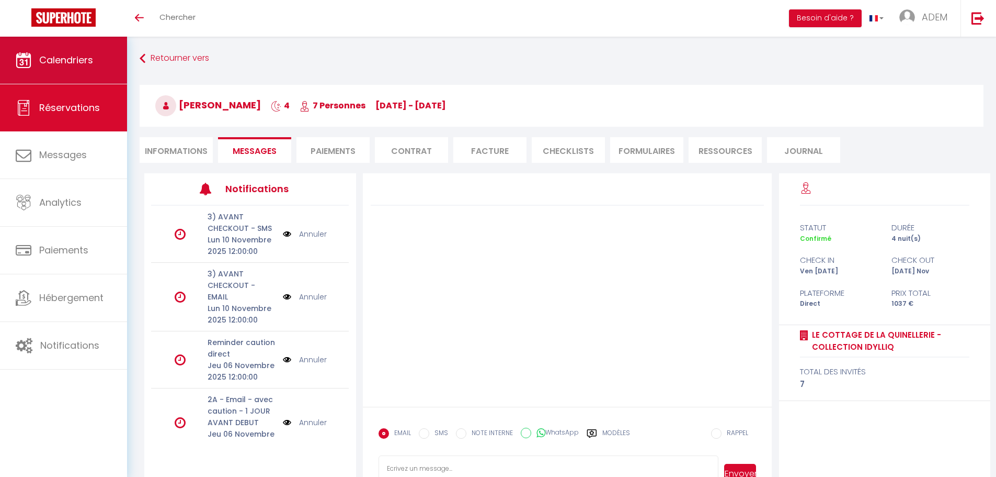
click at [70, 68] on link "Calendriers" at bounding box center [63, 60] width 127 height 47
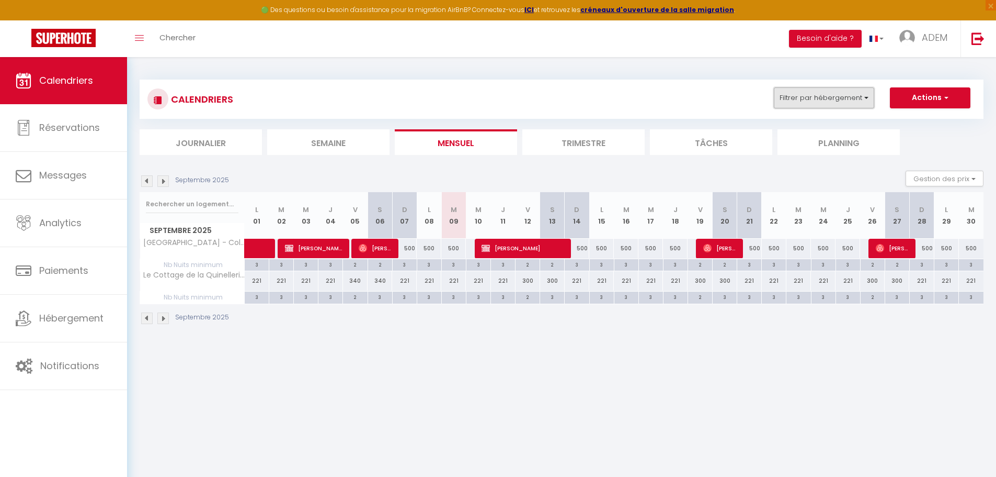
click at [854, 101] on button "Filtrer par hébergement" at bounding box center [824, 97] width 100 height 21
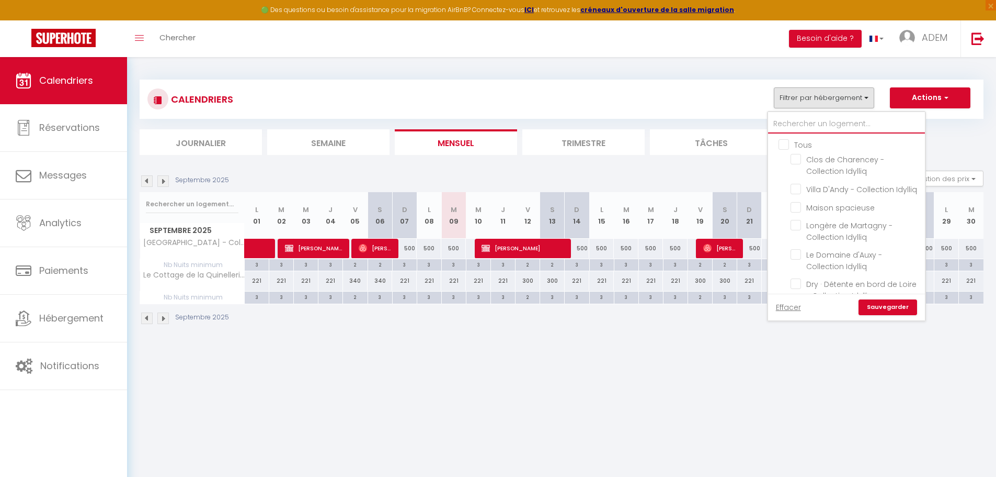
click at [818, 124] on input "text" at bounding box center [846, 124] width 157 height 19
type input "do"
checkbox input "false"
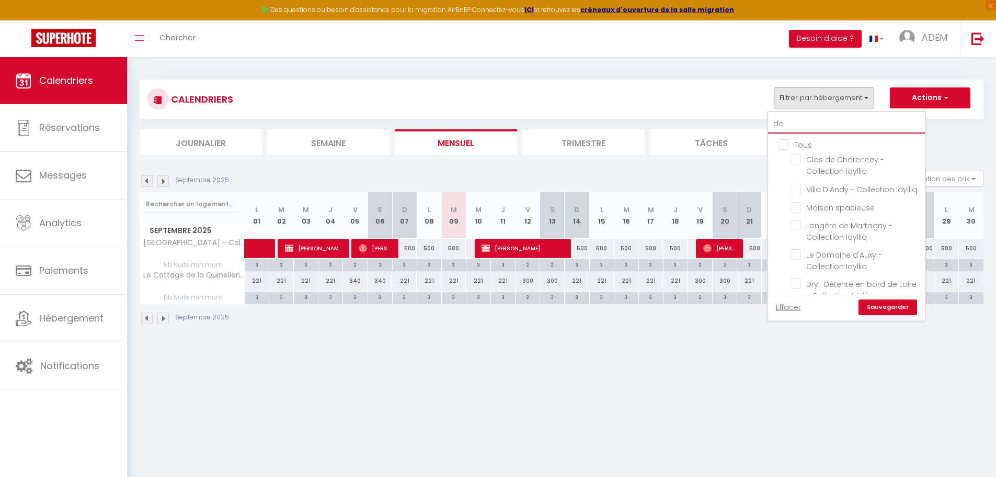
checkbox input "false"
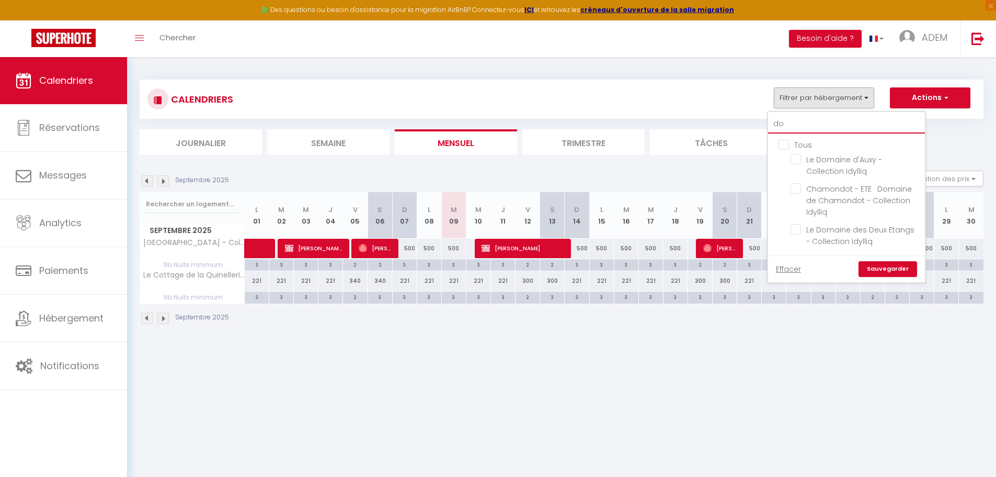
type input "dom"
checkbox input "false"
type input "doma"
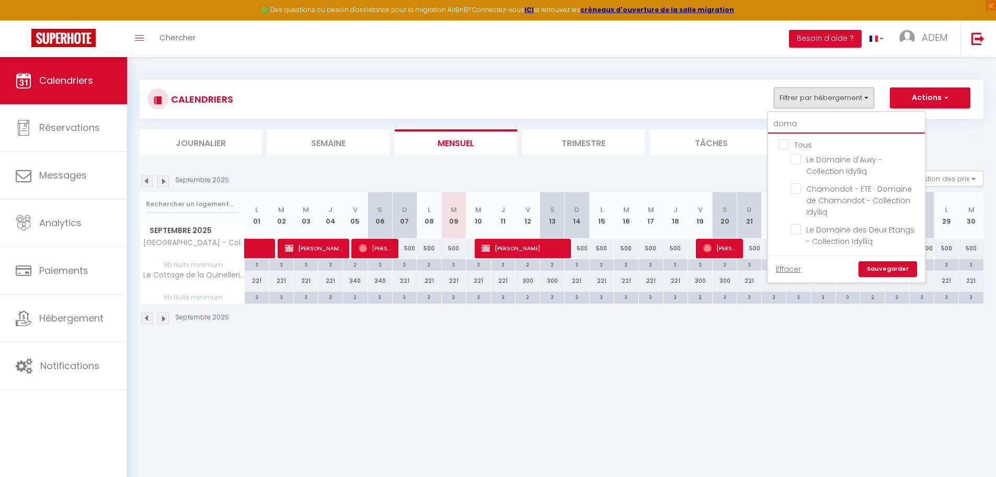
checkbox input "false"
type input "doma"
click at [780, 142] on input "Tous" at bounding box center [857, 144] width 157 height 10
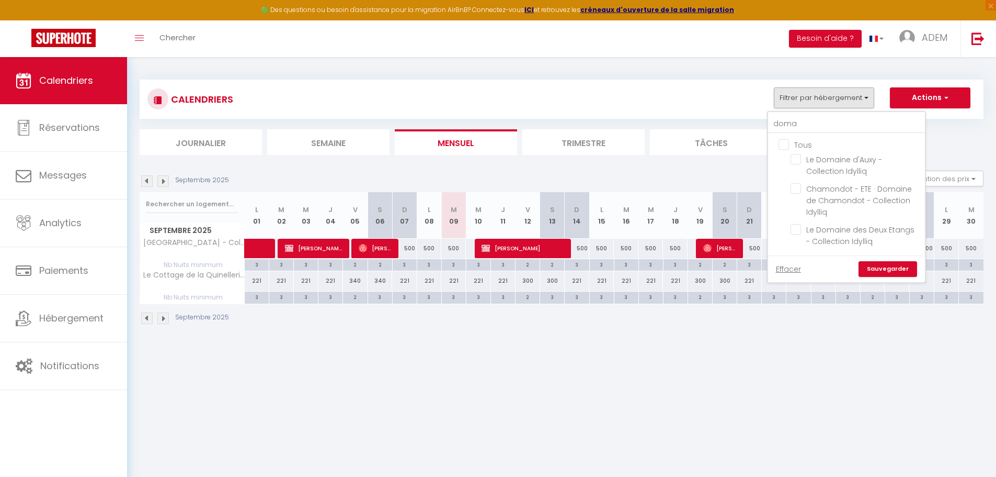
checkbox input "true"
click at [780, 142] on input "Tous" at bounding box center [857, 144] width 157 height 10
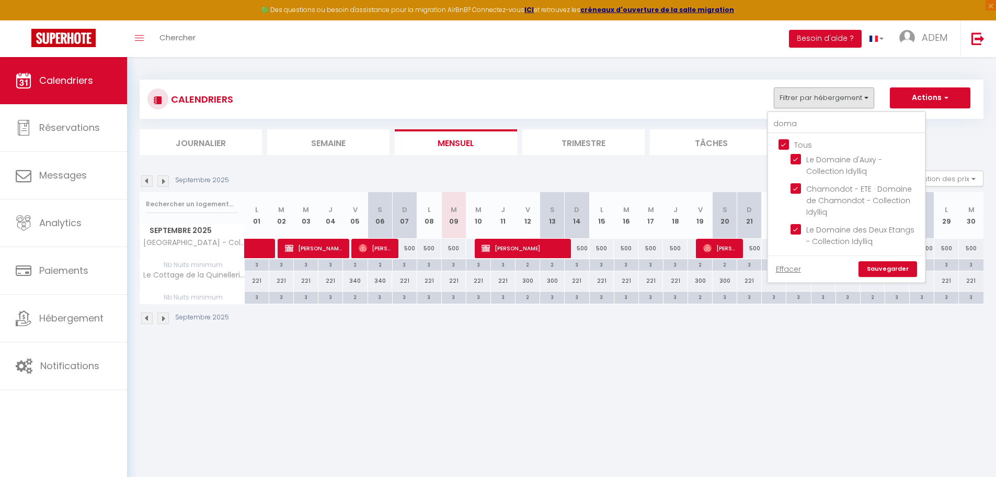
checkbox input "false"
click at [797, 229] on input "Le Domaine des Deux Etangs - Collection Idylliq" at bounding box center [856, 229] width 131 height 10
checkbox input "true"
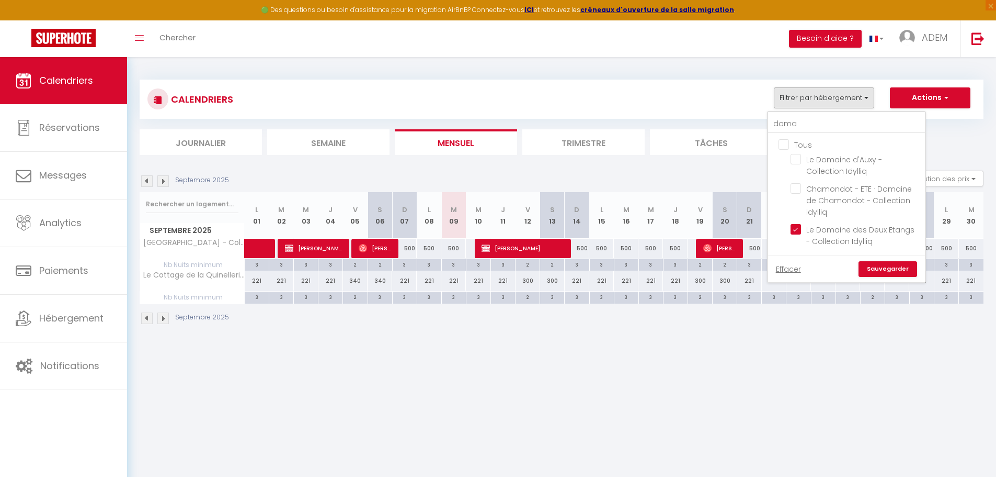
click at [875, 265] on link "Sauvegarder" at bounding box center [888, 269] width 59 height 16
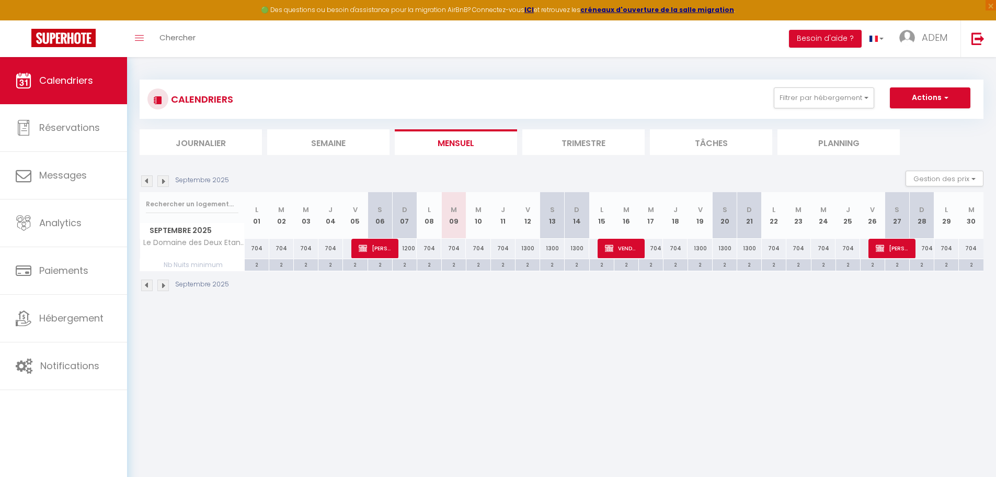
click at [167, 186] on img at bounding box center [163, 181] width 12 height 12
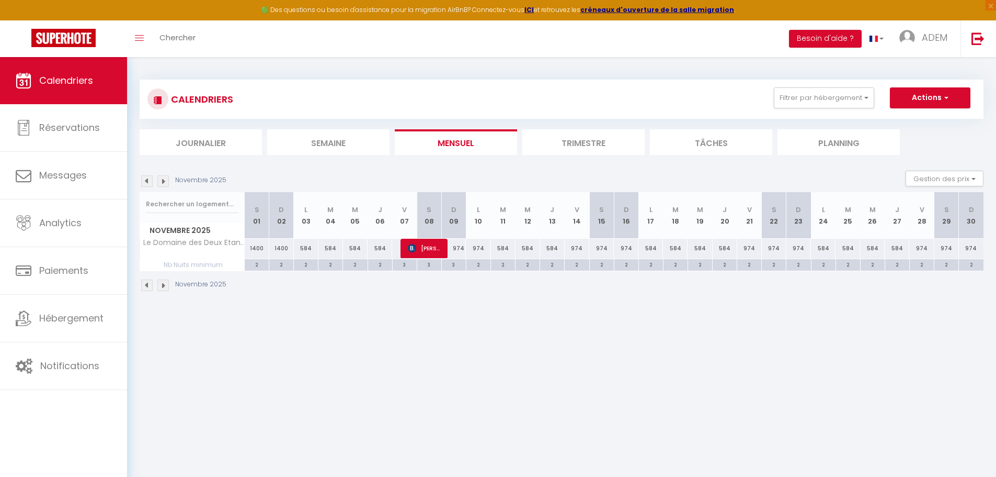
click at [165, 185] on img at bounding box center [163, 181] width 12 height 12
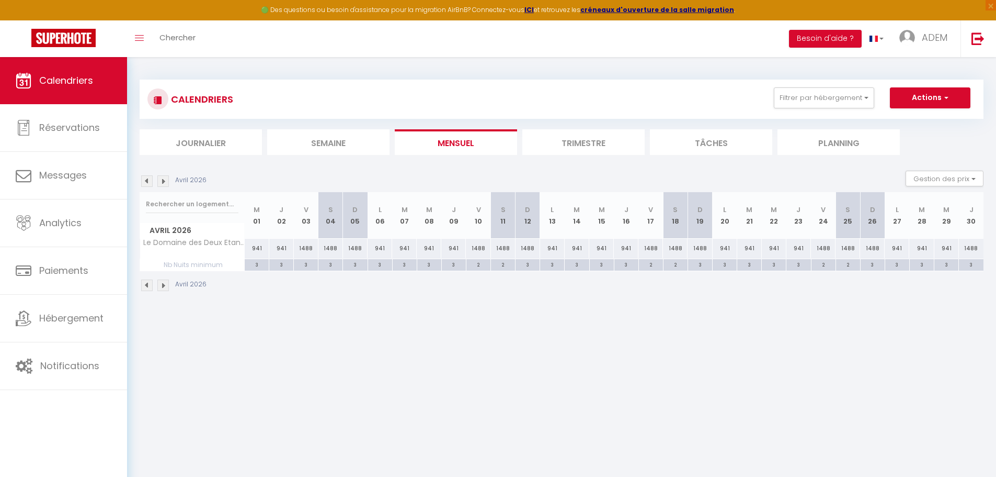
click at [165, 185] on img at bounding box center [163, 181] width 12 height 12
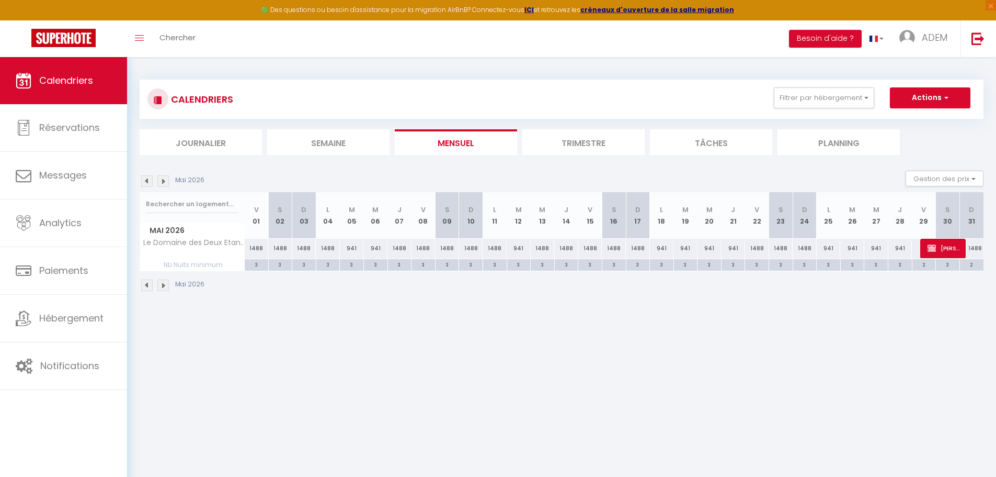
click at [165, 185] on img at bounding box center [163, 181] width 12 height 12
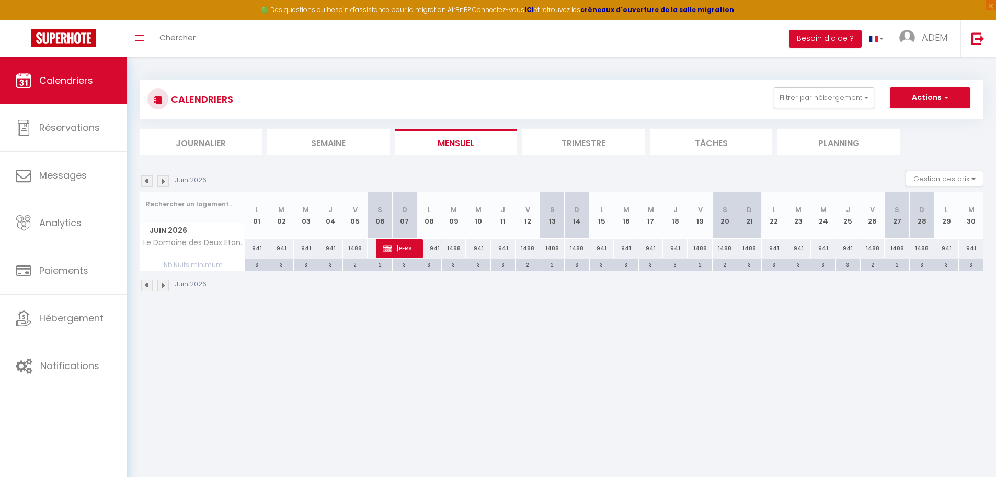
click at [150, 183] on img at bounding box center [147, 181] width 12 height 12
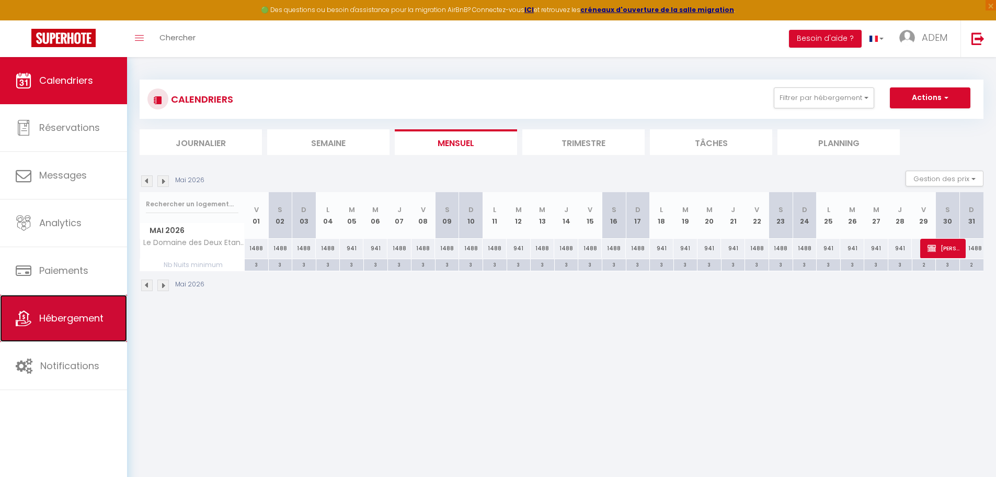
click at [65, 330] on link "Hébergement" at bounding box center [63, 317] width 127 height 47
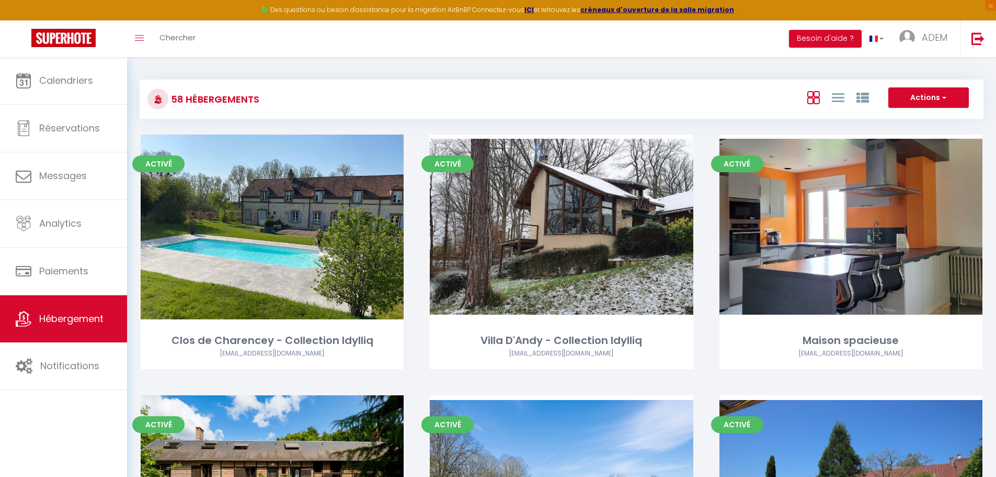
scroll to position [1682, 0]
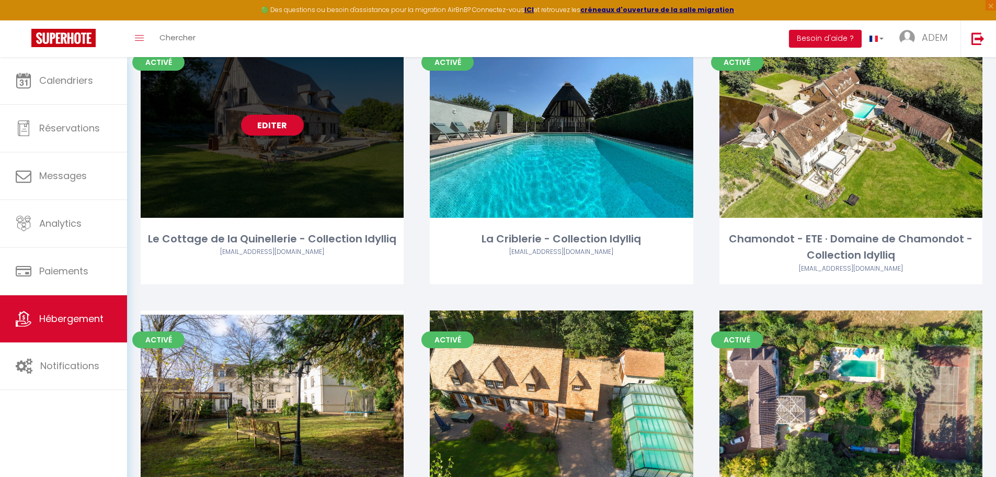
click at [226, 151] on div "Editer" at bounding box center [272, 125] width 263 height 185
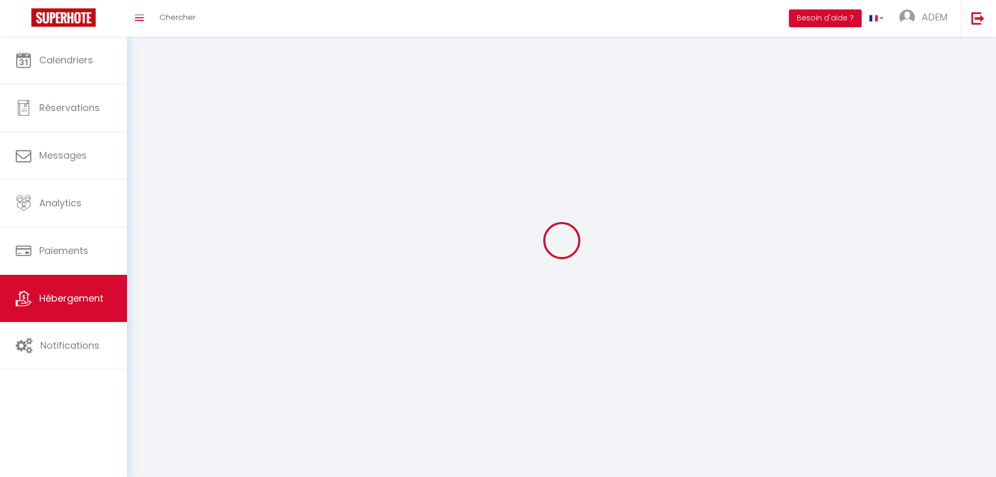
select select "1"
select select
select select "28"
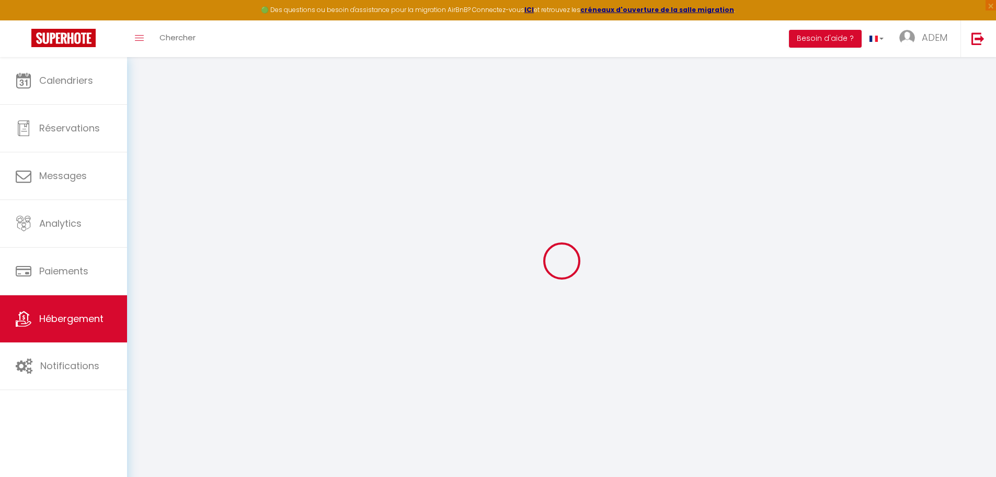
select select
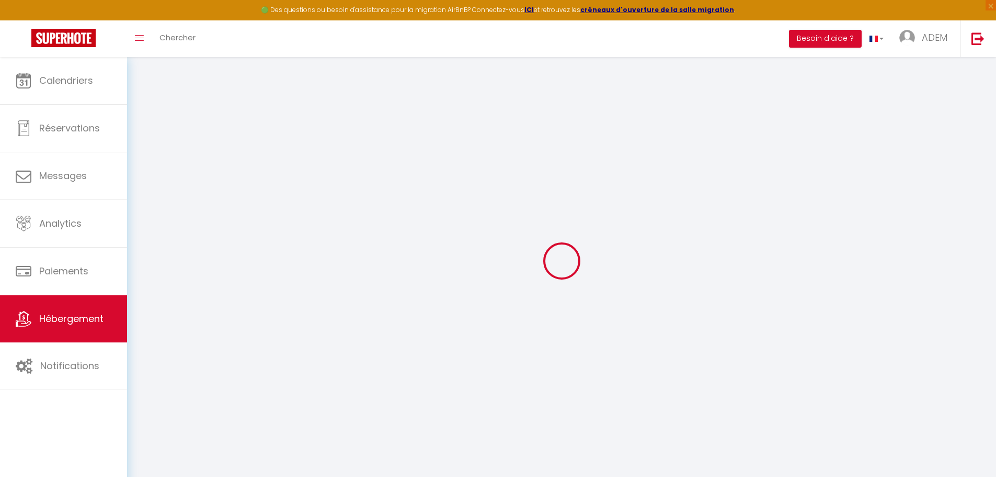
select select
checkbox input "false"
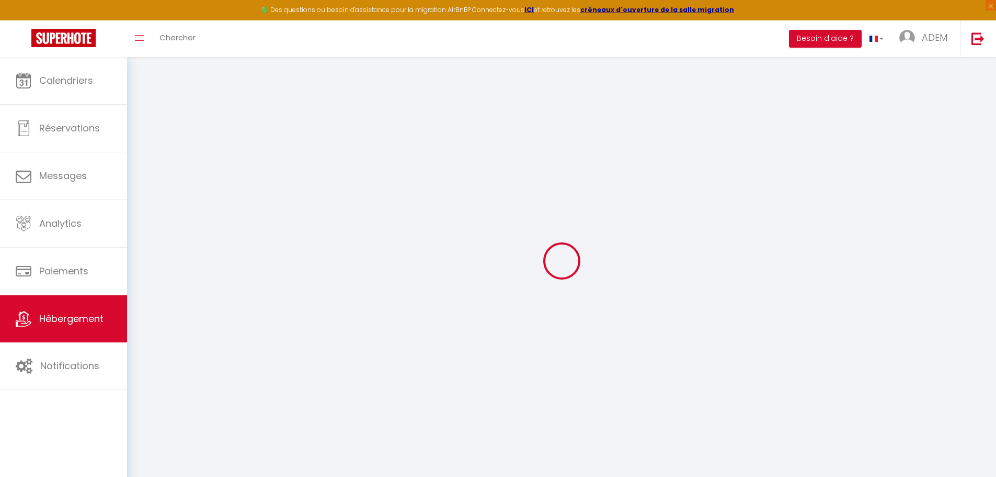
select select
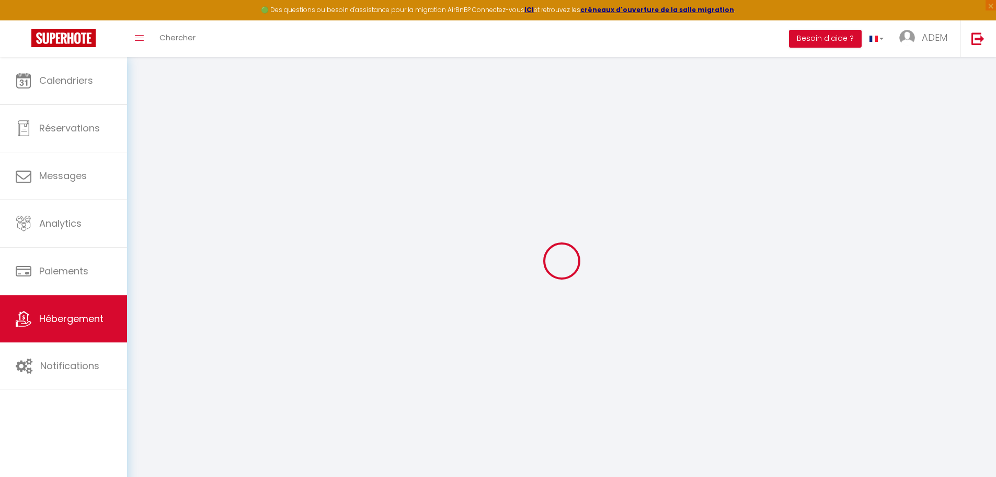
select select
checkbox input "false"
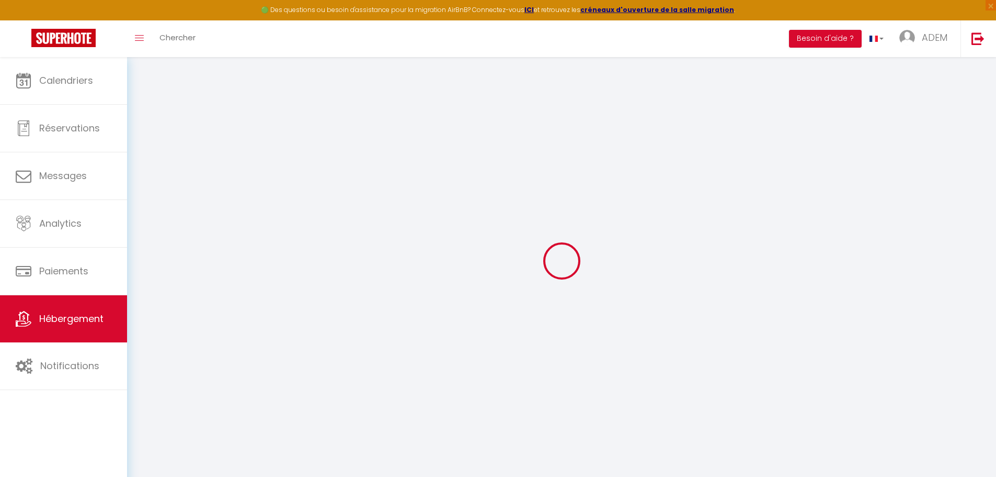
checkbox input "false"
select select
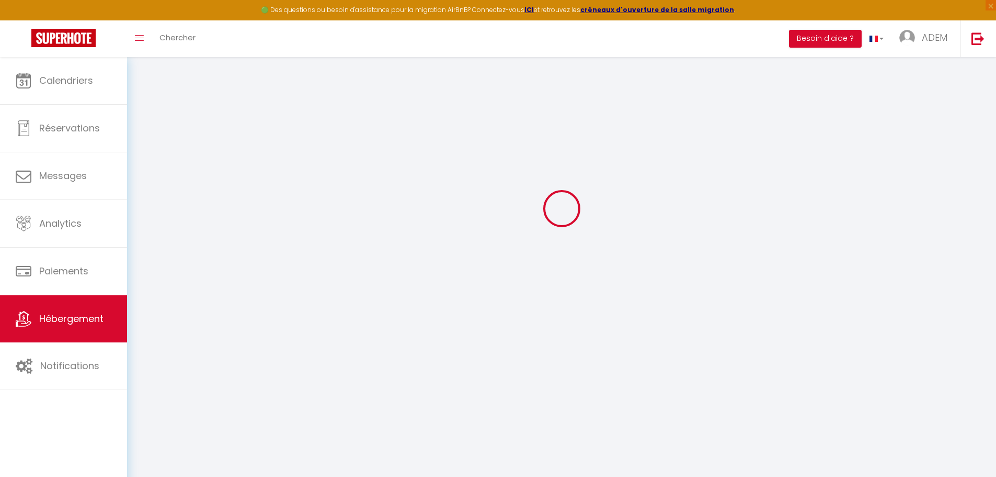
select select
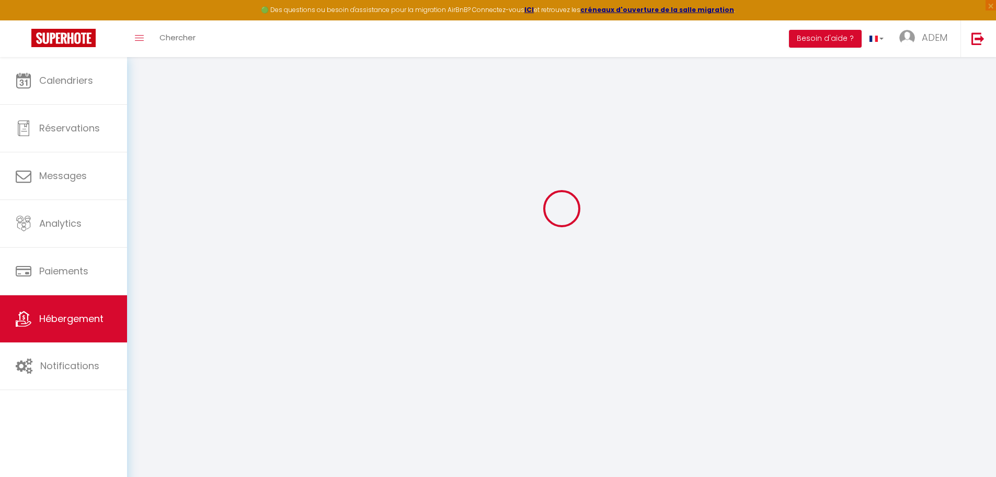
select select
checkbox input "false"
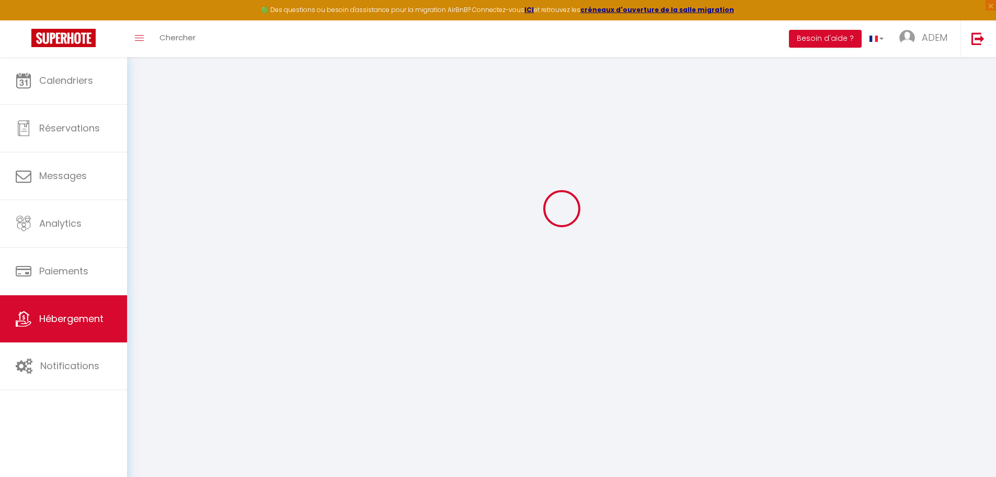
select select
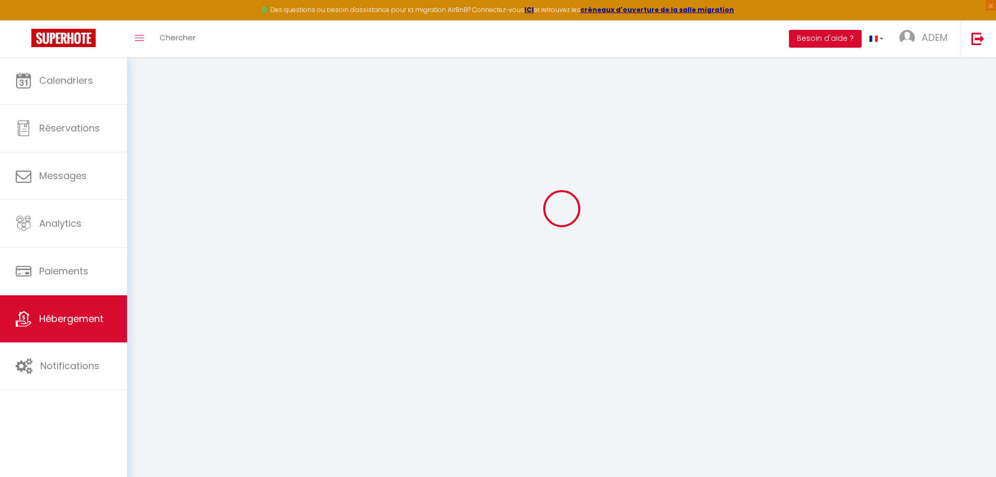
select select
checkbox input "false"
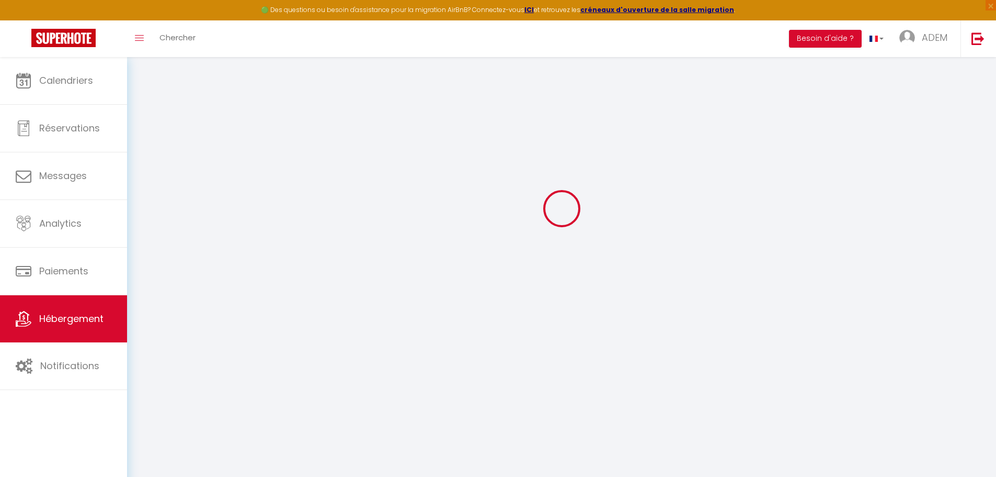
checkbox input "false"
select select
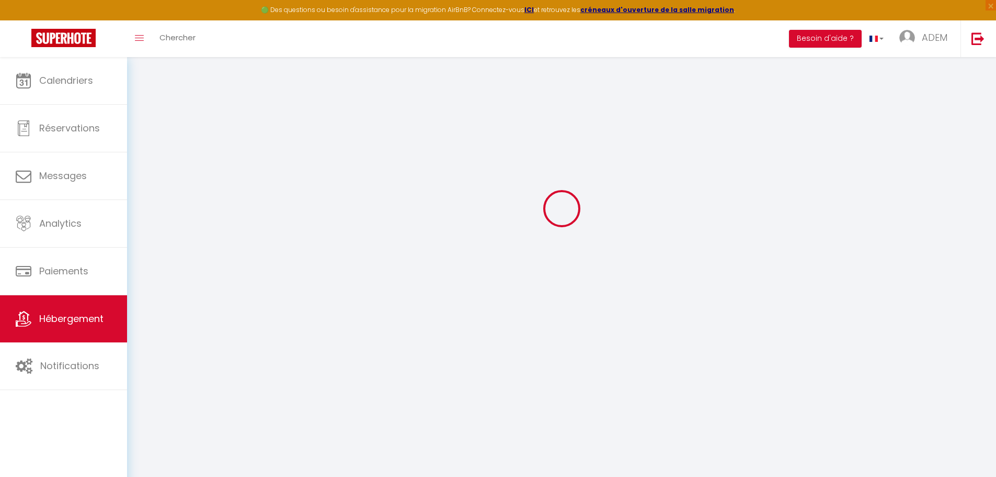
select select
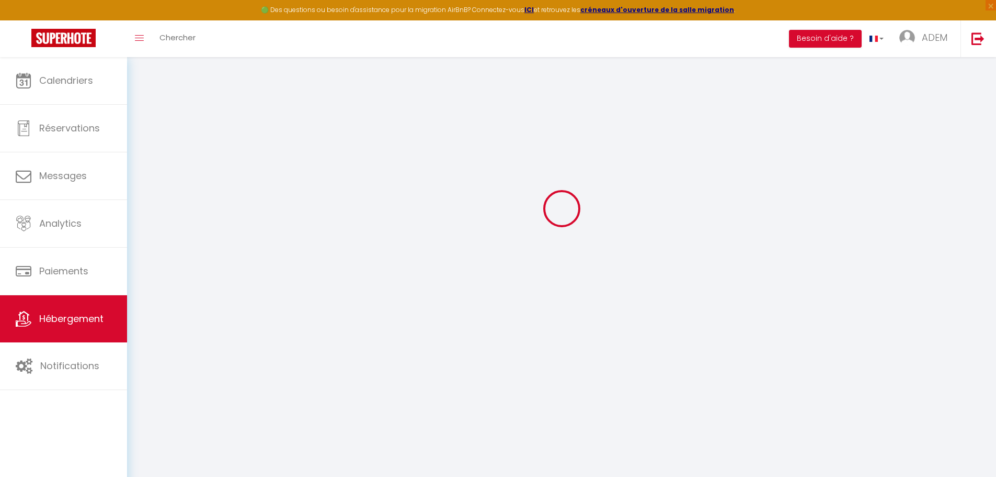
checkbox input "false"
select select
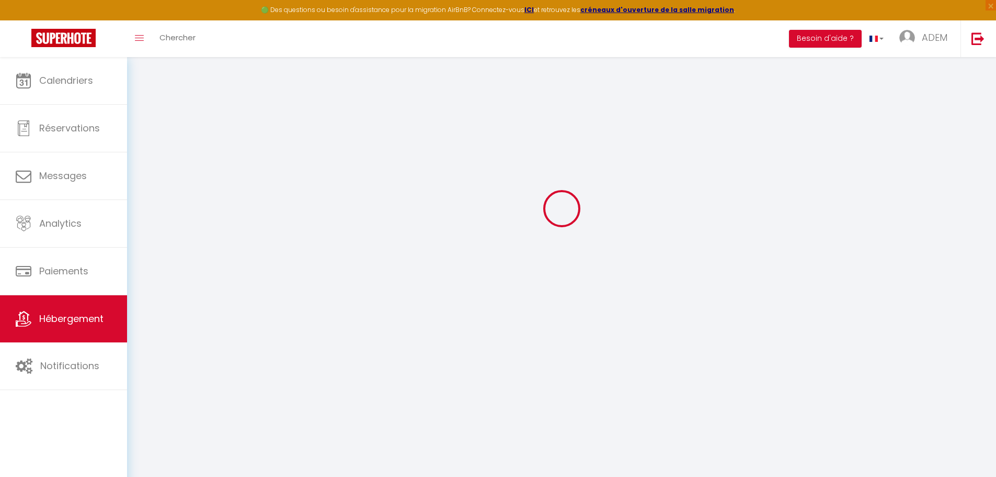
select select
type input "Le Cottage de la Quinellerie - Collection Idylliq"
type input "ADEM"
type input "FETHIOGLU"
select select "12"
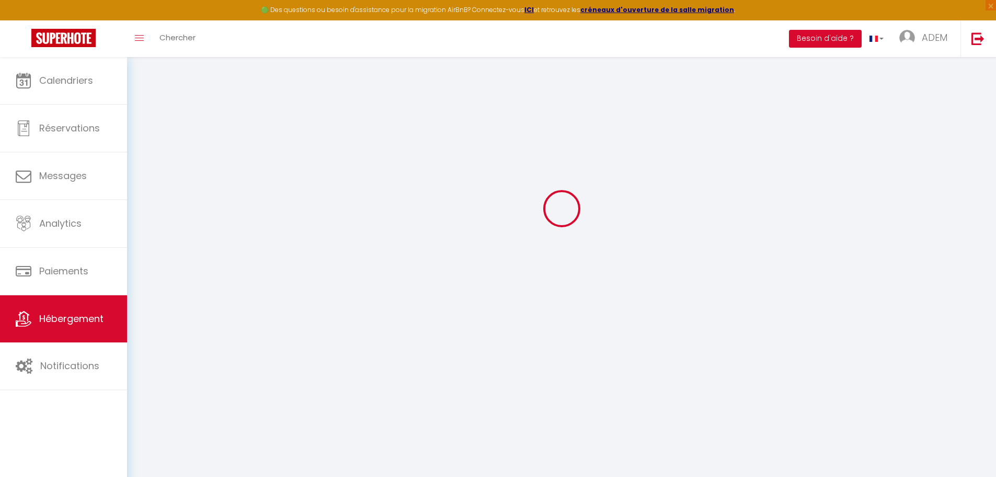
select select "4"
select select "3"
type input "200"
type input "1500"
select select
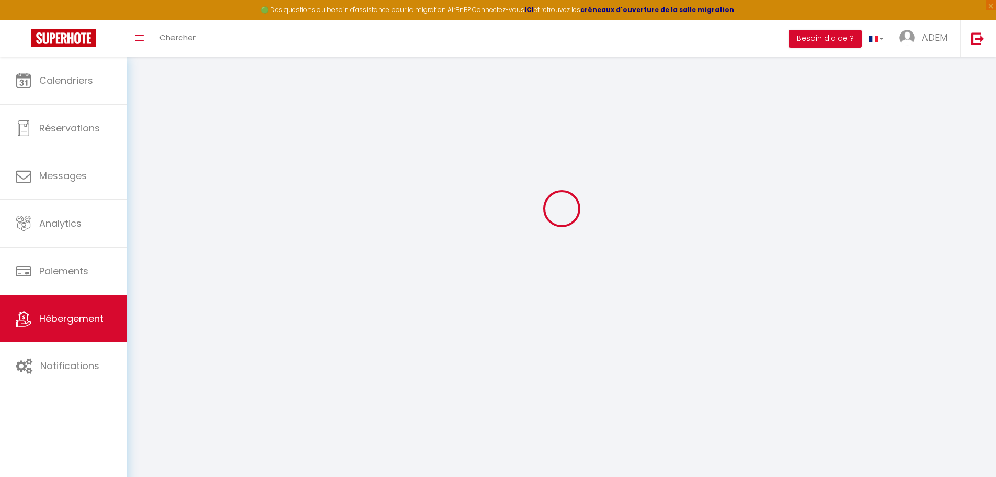
select select
type input "[STREET_ADDRESS]"
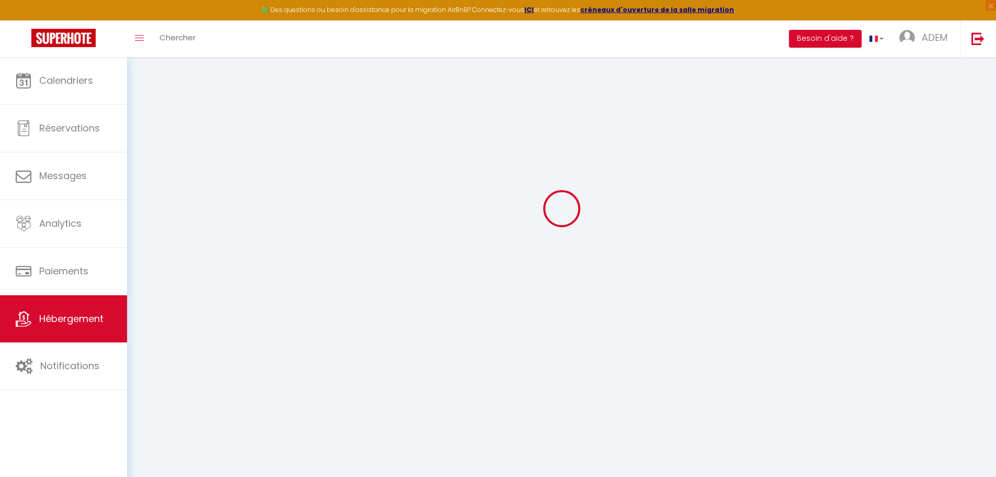
type input "27646"
type input "Le Torpt"
type input "[EMAIL_ADDRESS][DOMAIN_NAME]"
select select "8966"
checkbox input "true"
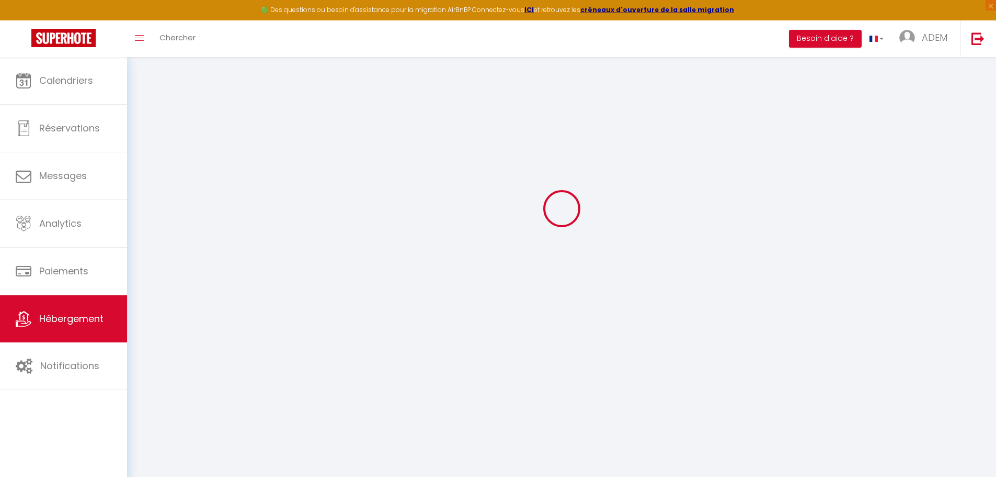
checkbox input "false"
type input "0"
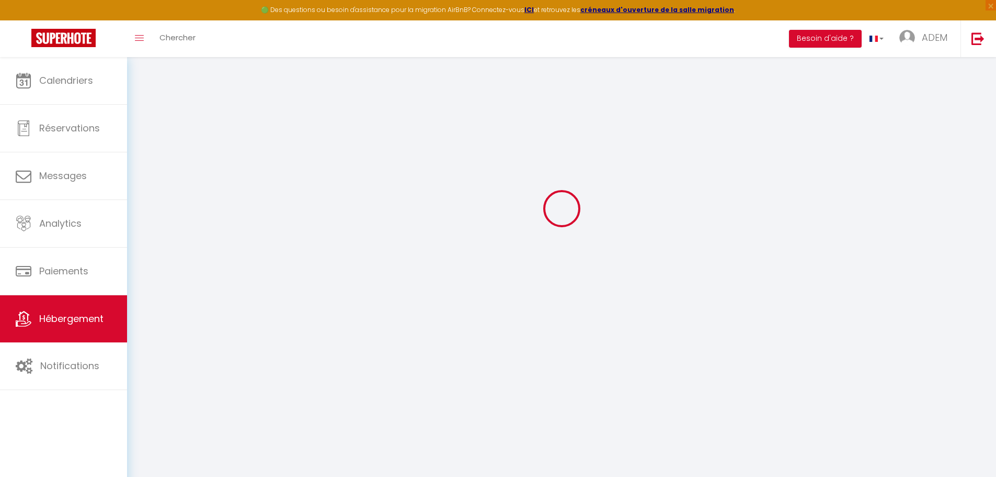
type input "0"
select select
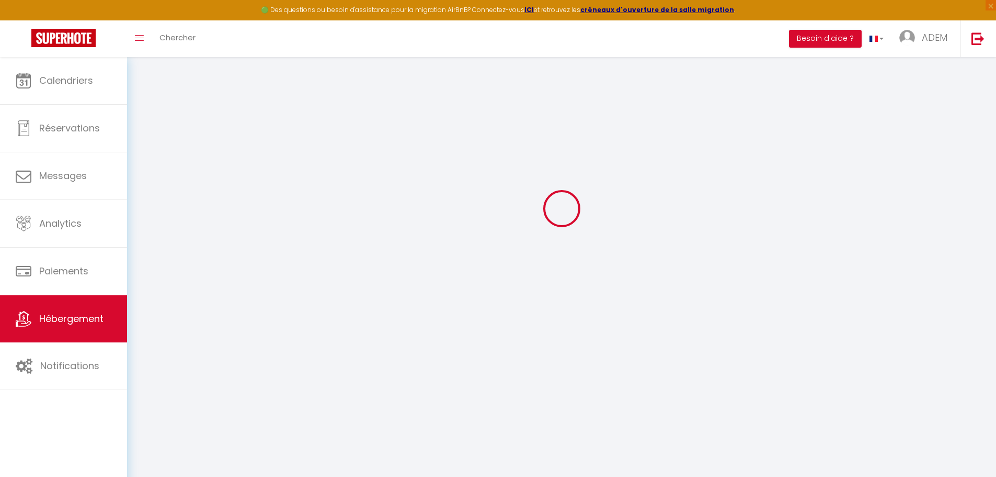
select select
checkbox input "true"
checkbox input "false"
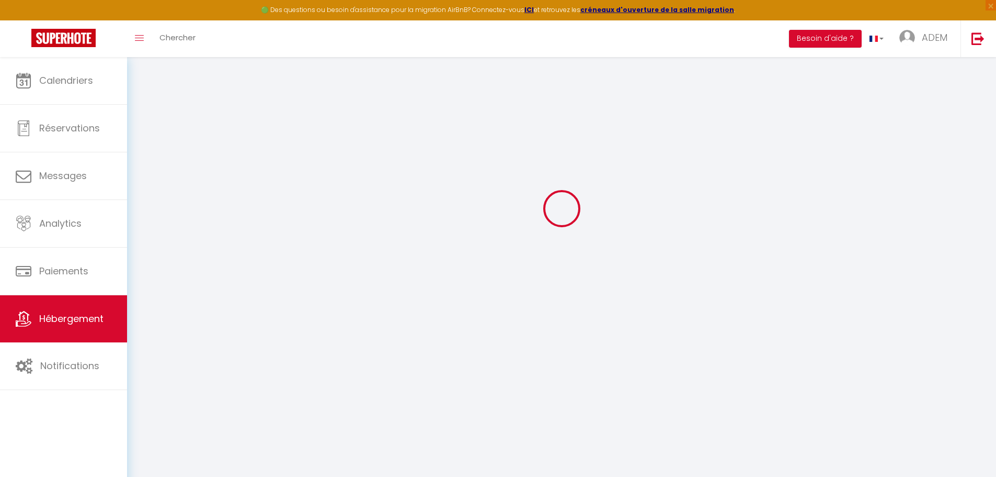
checkbox input "false"
checkbox input "true"
checkbox input "false"
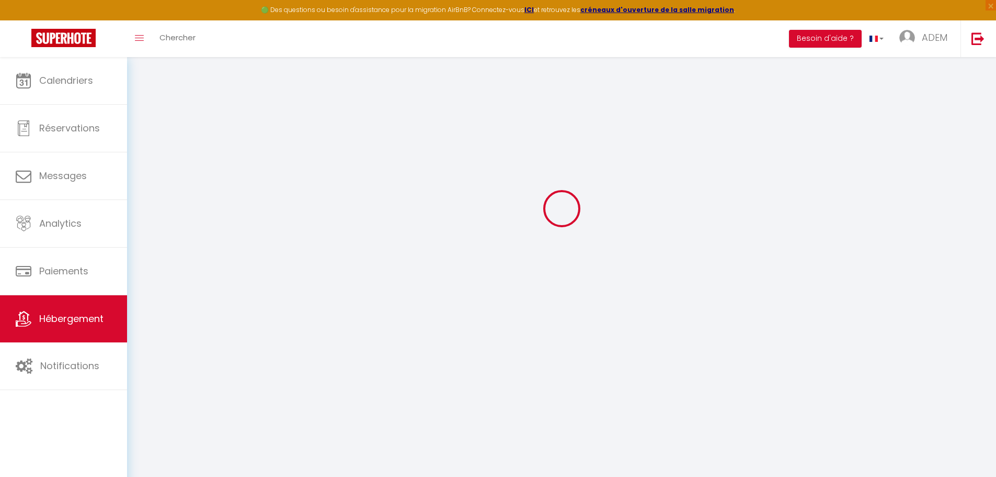
select select "14:00"
select select
select select "11:00"
select select "30"
select select "120"
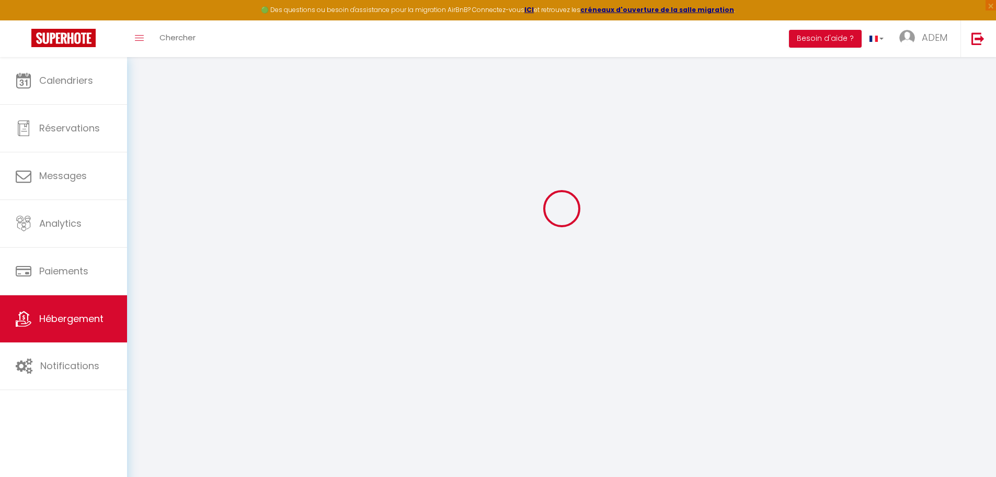
select select
checkbox input "true"
checkbox input "false"
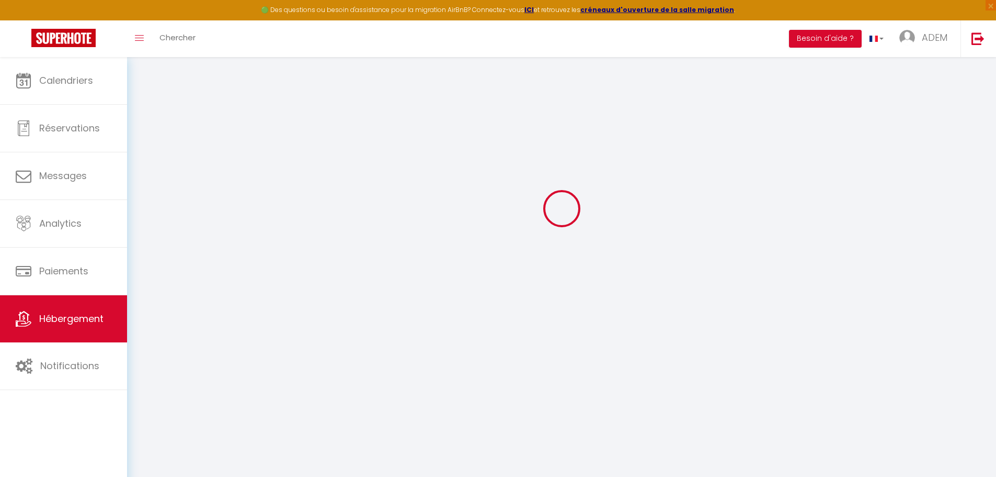
select select
checkbox input "true"
checkbox input "false"
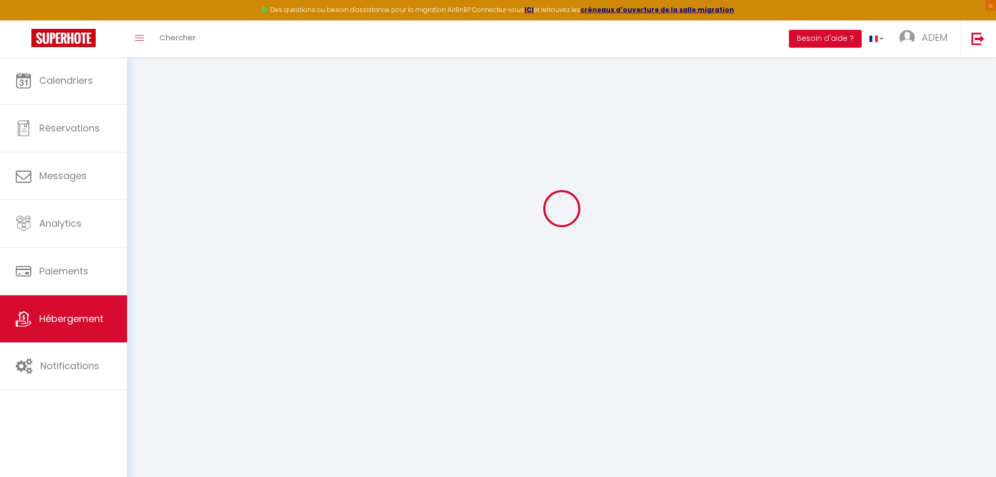
select select
checkbox input "true"
checkbox input "false"
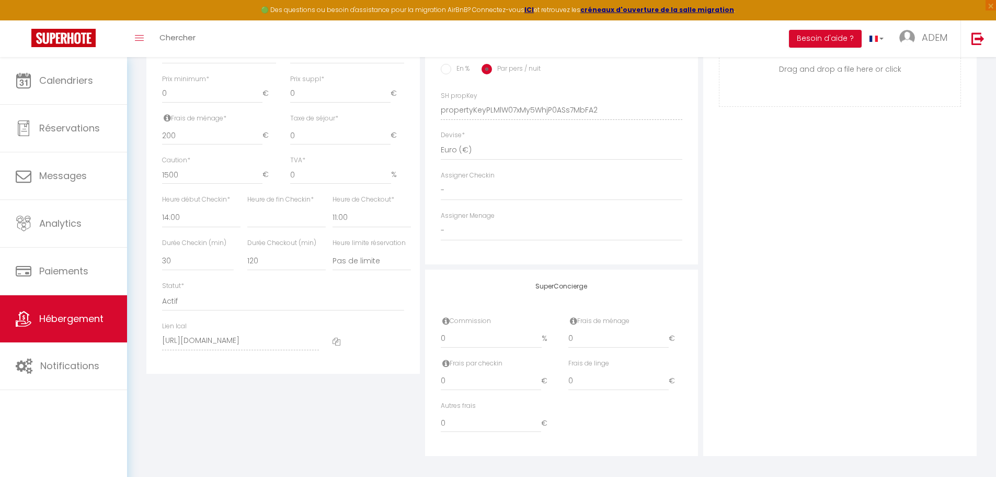
scroll to position [453, 0]
click at [337, 338] on icon at bounding box center [337, 336] width 8 height 8
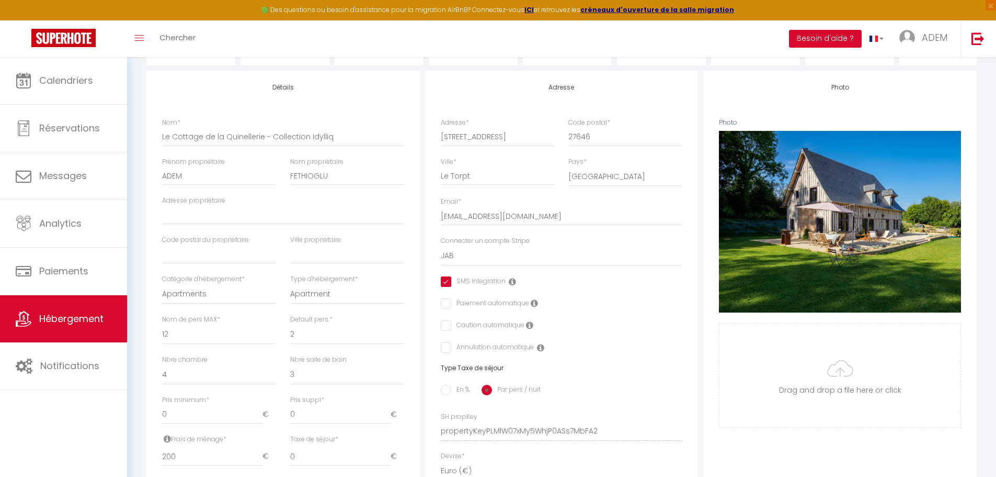
scroll to position [35, 0]
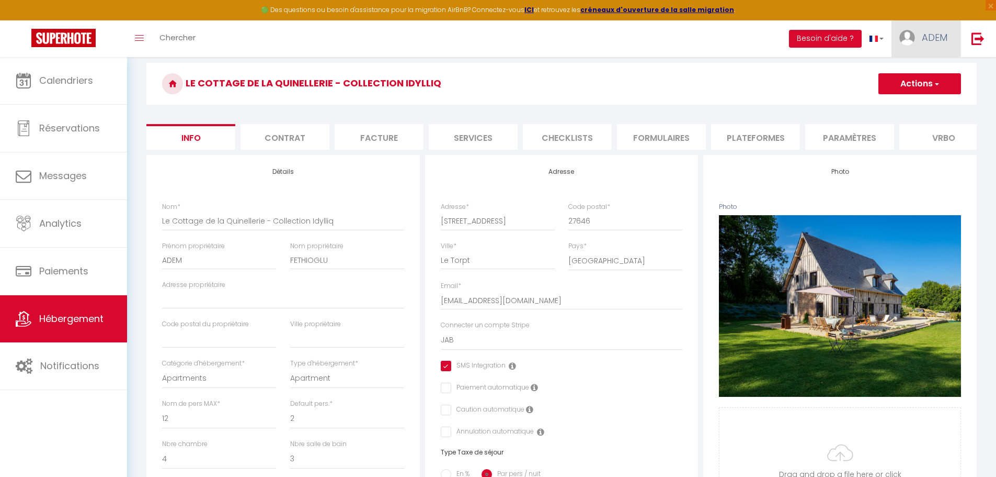
click at [915, 30] on link "ADEM" at bounding box center [926, 38] width 69 height 37
click at [904, 94] on link "Équipe" at bounding box center [918, 92] width 77 height 18
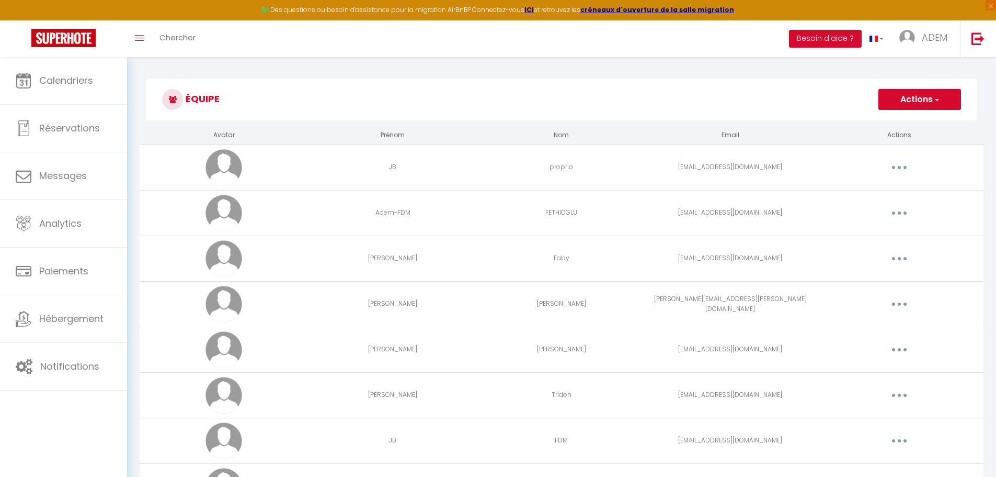
click at [932, 92] on button "Actions" at bounding box center [920, 99] width 83 height 21
click at [886, 120] on link "Ajouter un nouvel utilisateur" at bounding box center [898, 123] width 123 height 14
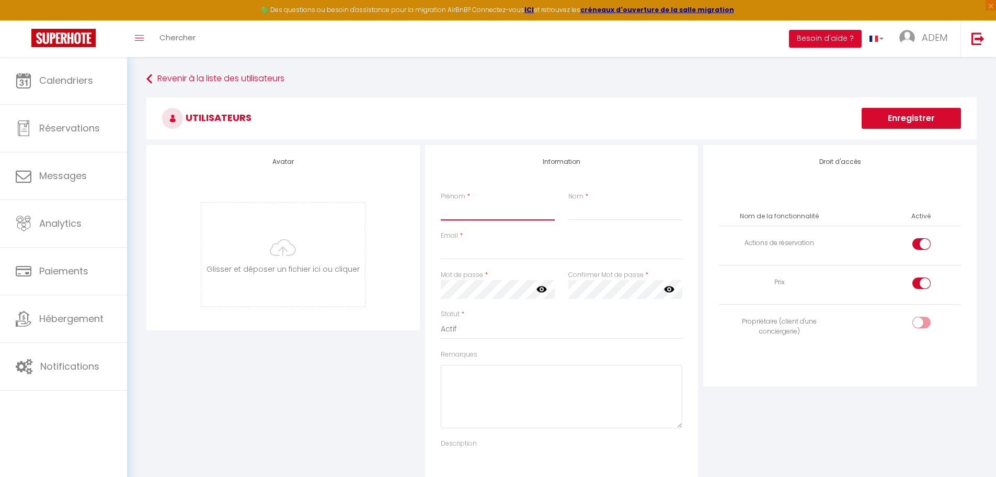
click at [486, 215] on input "Prénom" at bounding box center [498, 210] width 114 height 19
type input "Odile"
click at [592, 211] on input "Nom" at bounding box center [626, 210] width 114 height 19
type input "de Langalerie"
click at [492, 256] on input "Email" at bounding box center [562, 250] width 242 height 19
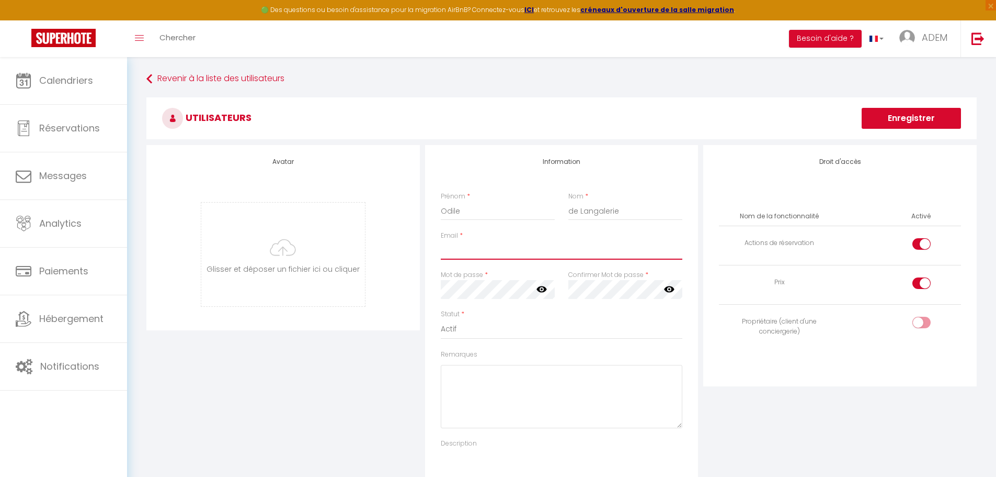
paste input "[EMAIL_ADDRESS][DOMAIN_NAME]"
type input "[EMAIL_ADDRESS][DOMAIN_NAME]"
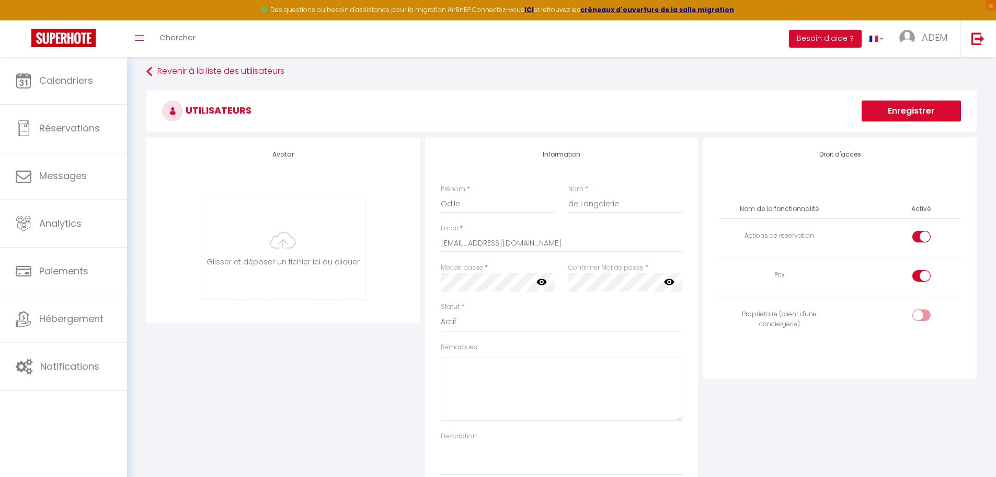
scroll to position [52, 0]
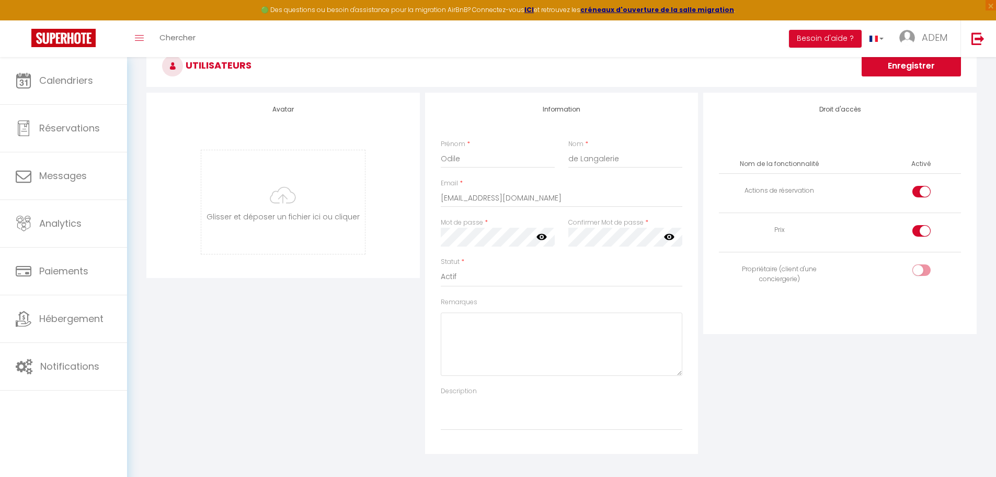
click at [917, 188] on div at bounding box center [922, 192] width 18 height 12
click at [922, 188] on input "checkbox" at bounding box center [931, 194] width 18 height 16
checkbox input "false"
click at [927, 230] on input "checkbox" at bounding box center [931, 233] width 18 height 16
checkbox input "false"
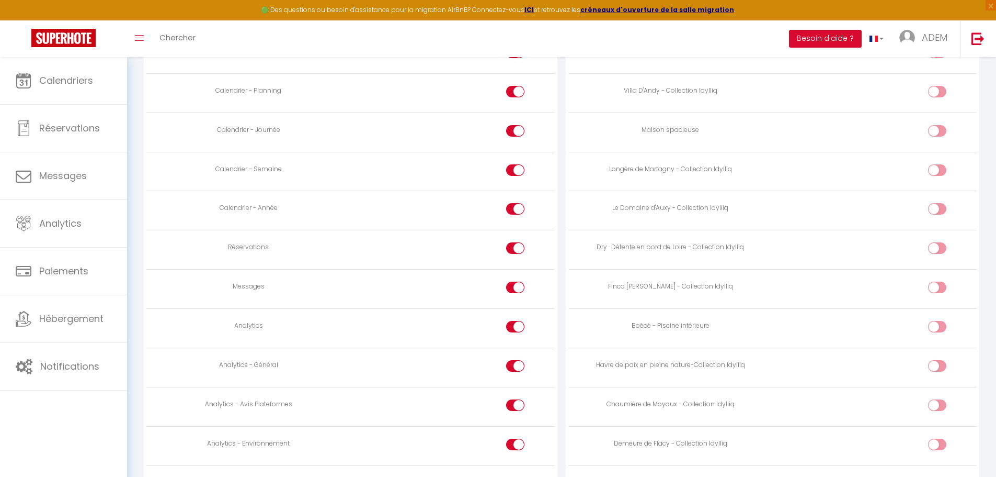
scroll to position [575, 0]
click at [511, 288] on div at bounding box center [515, 288] width 18 height 12
click at [515, 288] on input "checkbox" at bounding box center [524, 290] width 18 height 16
checkbox input "false"
click at [519, 329] on input "checkbox" at bounding box center [524, 329] width 18 height 16
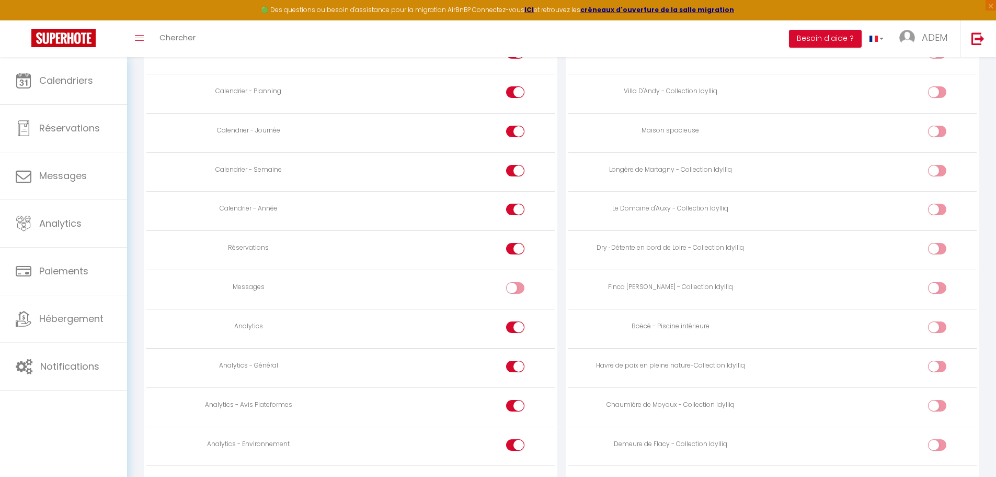
checkbox input "false"
click at [516, 362] on input "checkbox" at bounding box center [524, 368] width 18 height 16
checkbox input "false"
click at [516, 401] on input "checkbox" at bounding box center [524, 408] width 18 height 16
checkbox input "false"
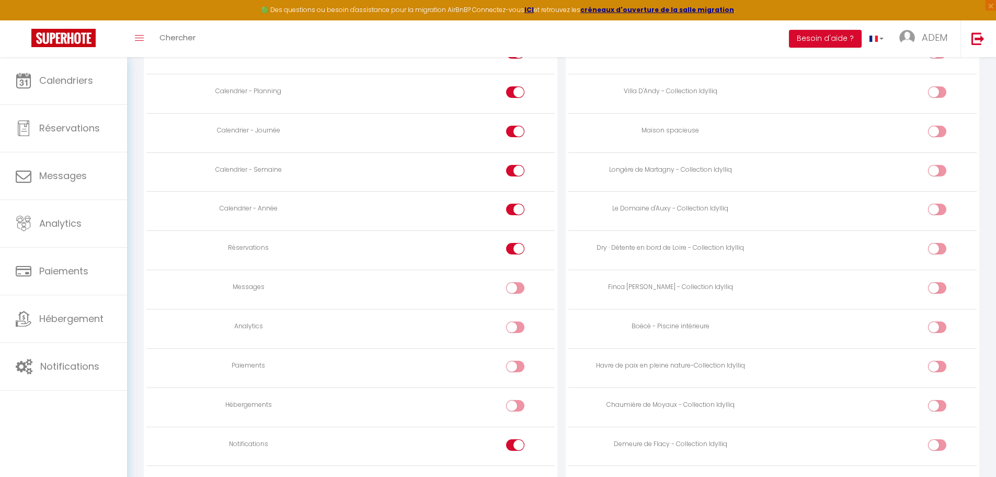
click at [514, 437] on td at bounding box center [453, 445] width 204 height 39
click at [517, 439] on input "checkbox" at bounding box center [524, 447] width 18 height 16
checkbox input "false"
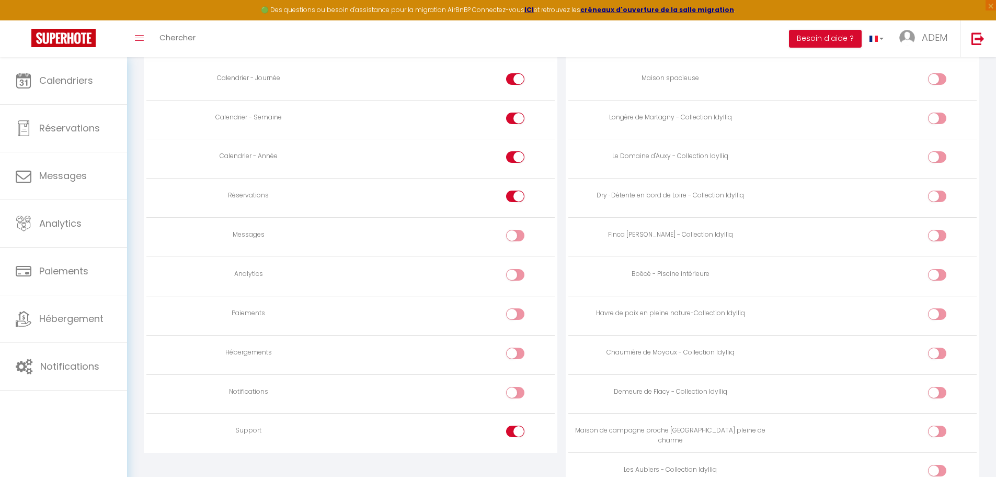
click at [516, 431] on input "checkbox" at bounding box center [524, 433] width 18 height 16
checkbox input "false"
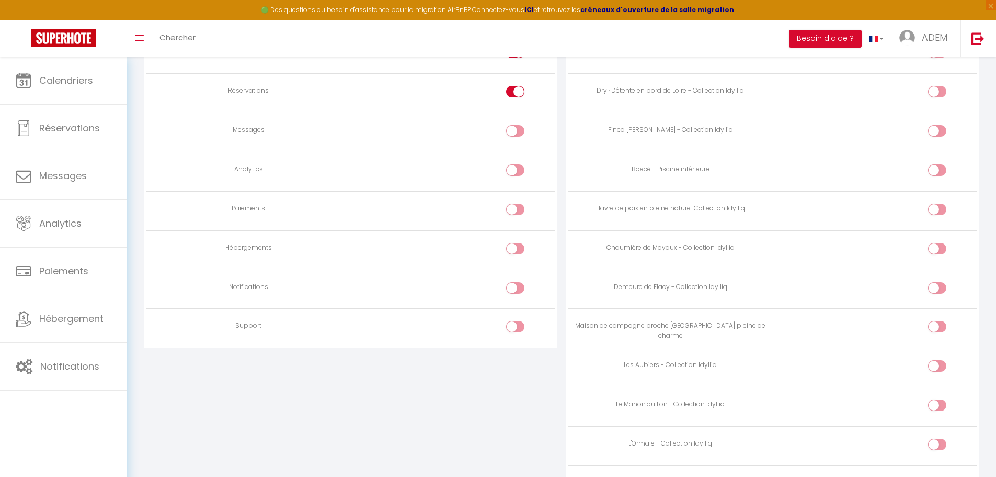
scroll to position [1094, 0]
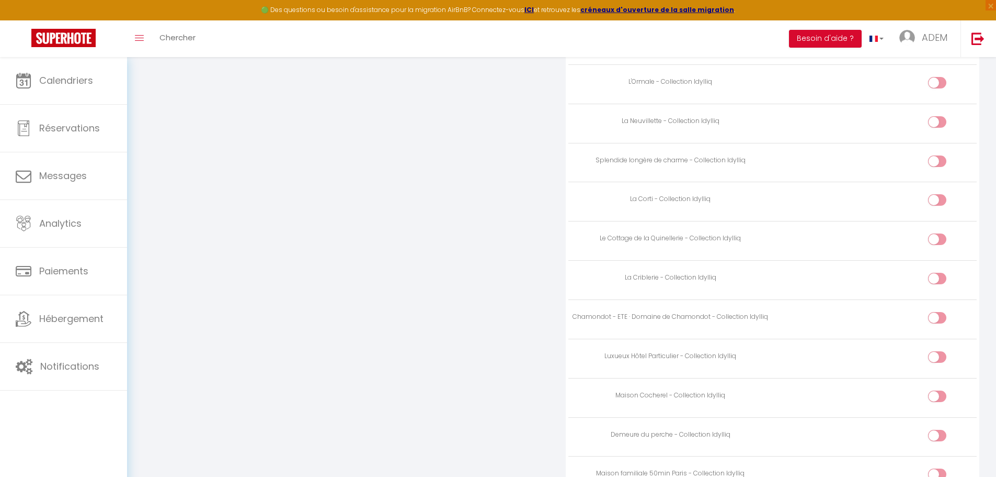
click at [935, 238] on div at bounding box center [937, 239] width 18 height 12
click at [937, 238] on input "checkbox" at bounding box center [946, 241] width 18 height 16
checkbox input "true"
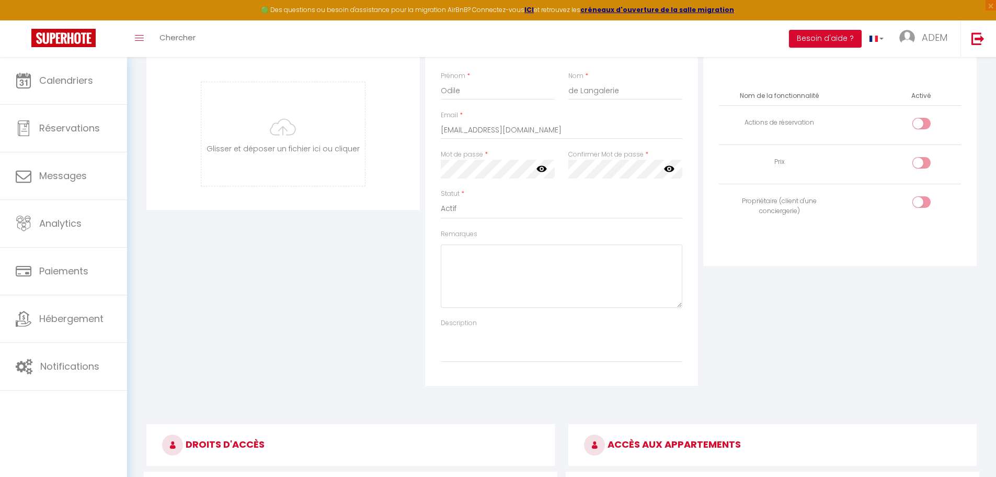
scroll to position [0, 0]
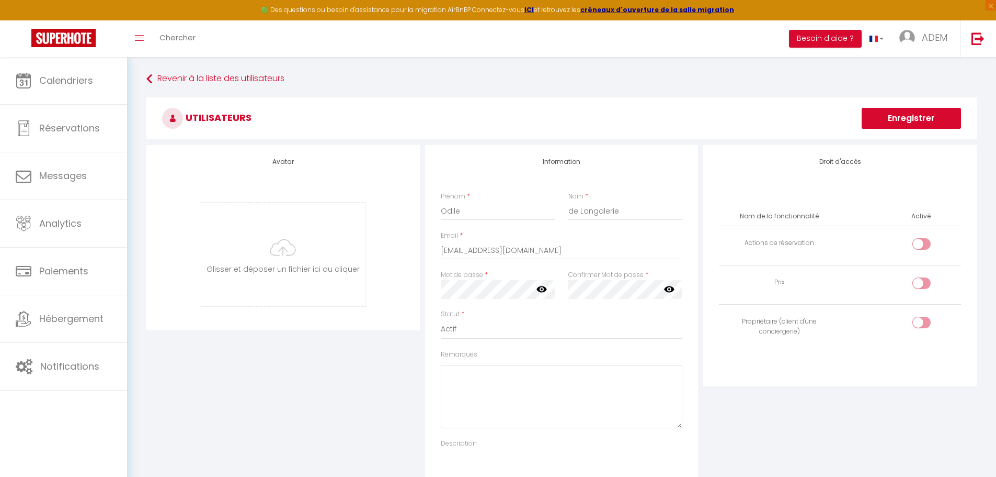
click at [889, 117] on button "Enregistrer" at bounding box center [911, 118] width 99 height 21
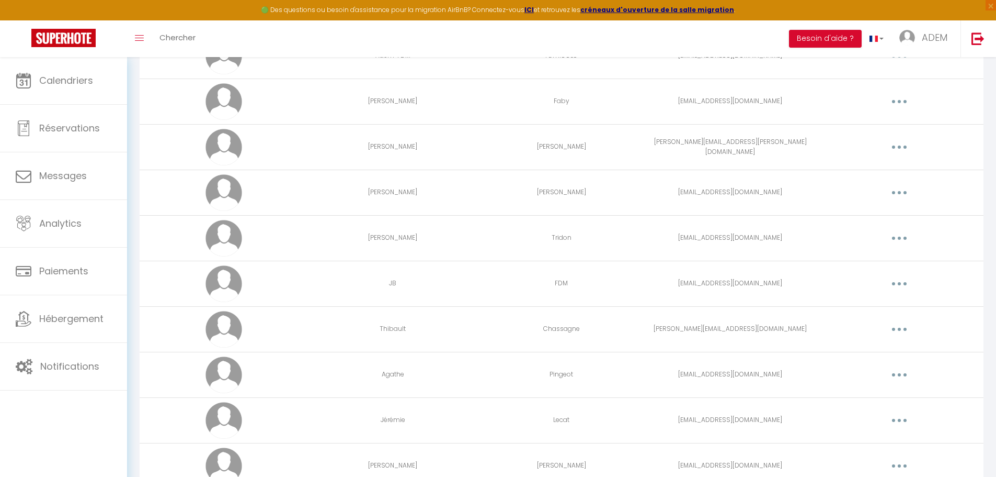
scroll to position [4298, 0]
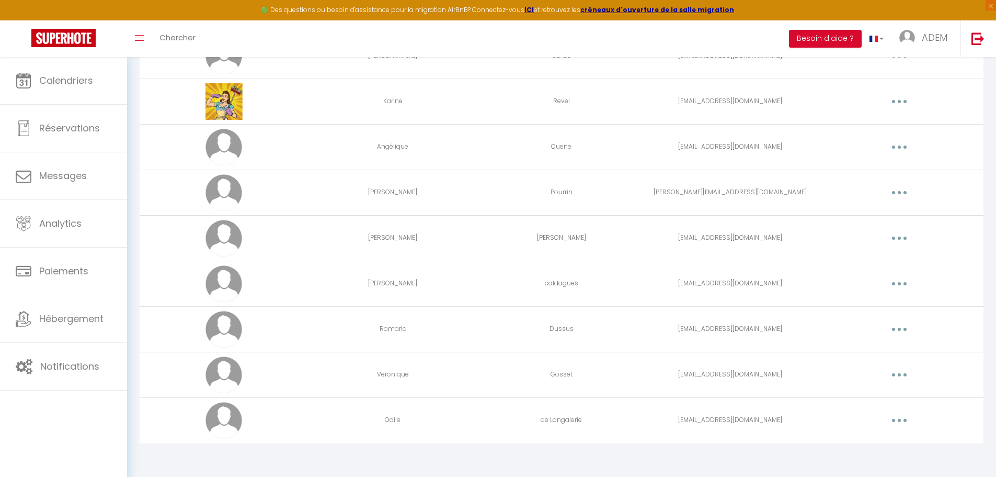
click at [904, 423] on button "button" at bounding box center [899, 420] width 29 height 17
click at [876, 440] on link "Editer" at bounding box center [872, 444] width 77 height 18
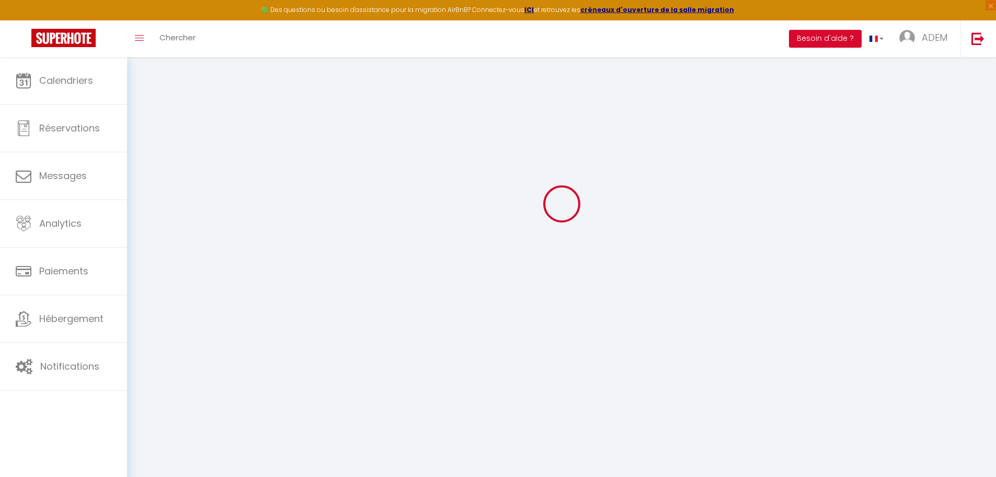
type input "Odile"
type input "de Langalerie"
type input "[EMAIL_ADDRESS][DOMAIN_NAME]"
type textarea "[URL][DOMAIN_NAME]"
checkbox input "false"
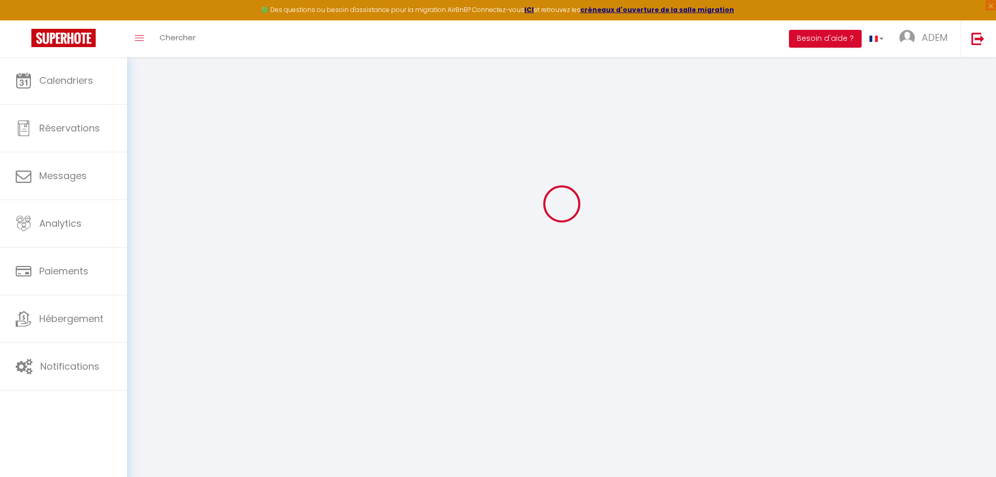
checkbox input "false"
checkbox input "true"
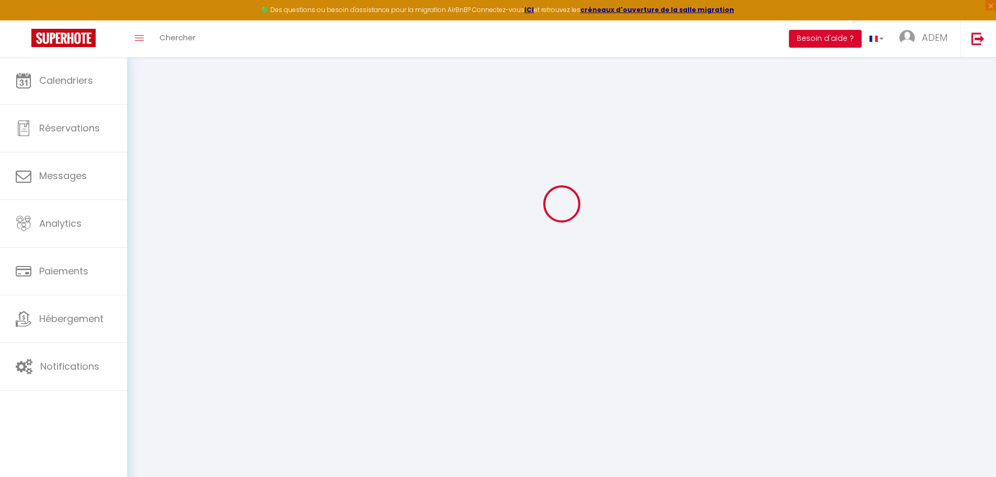
checkbox input "true"
checkbox input "false"
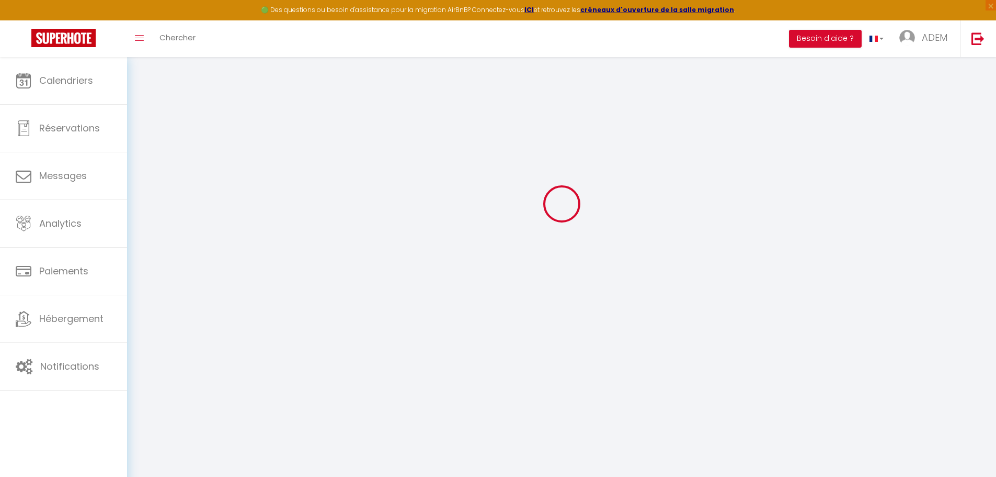
checkbox input "false"
select select
